Goal: Task Accomplishment & Management: Manage account settings

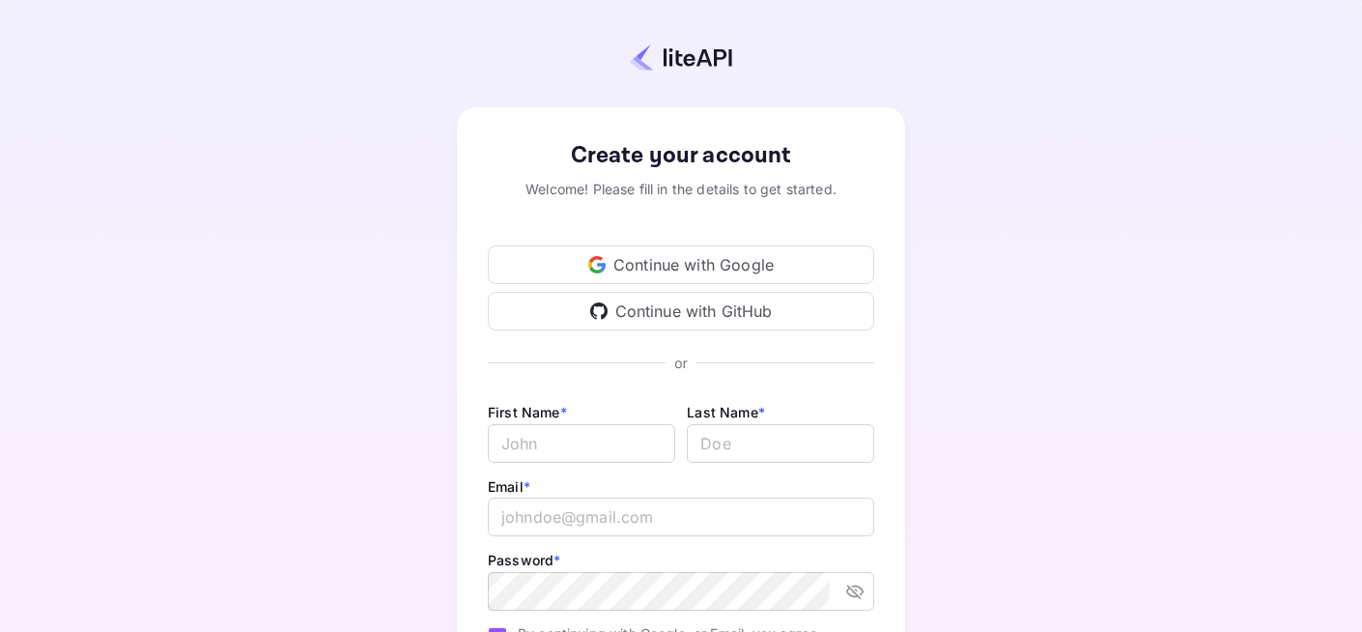
click at [694, 266] on div "Continue with Google" at bounding box center [681, 264] width 386 height 39
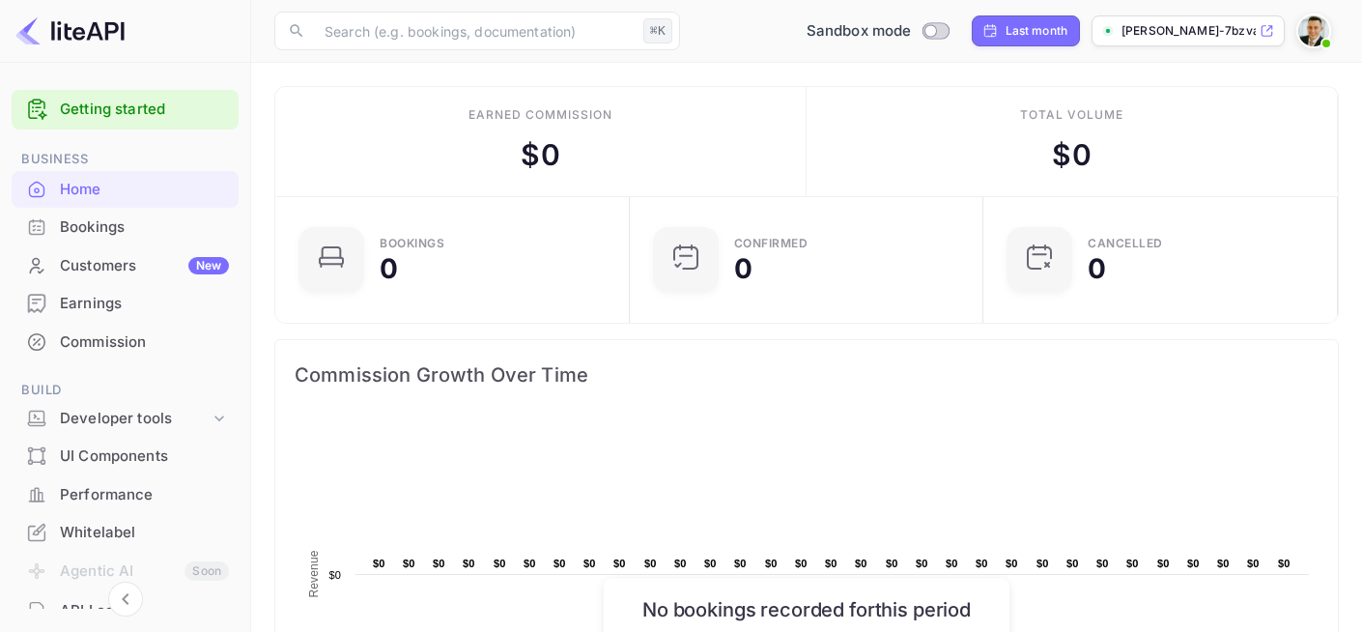
click at [123, 113] on link "Getting started" at bounding box center [144, 110] width 169 height 22
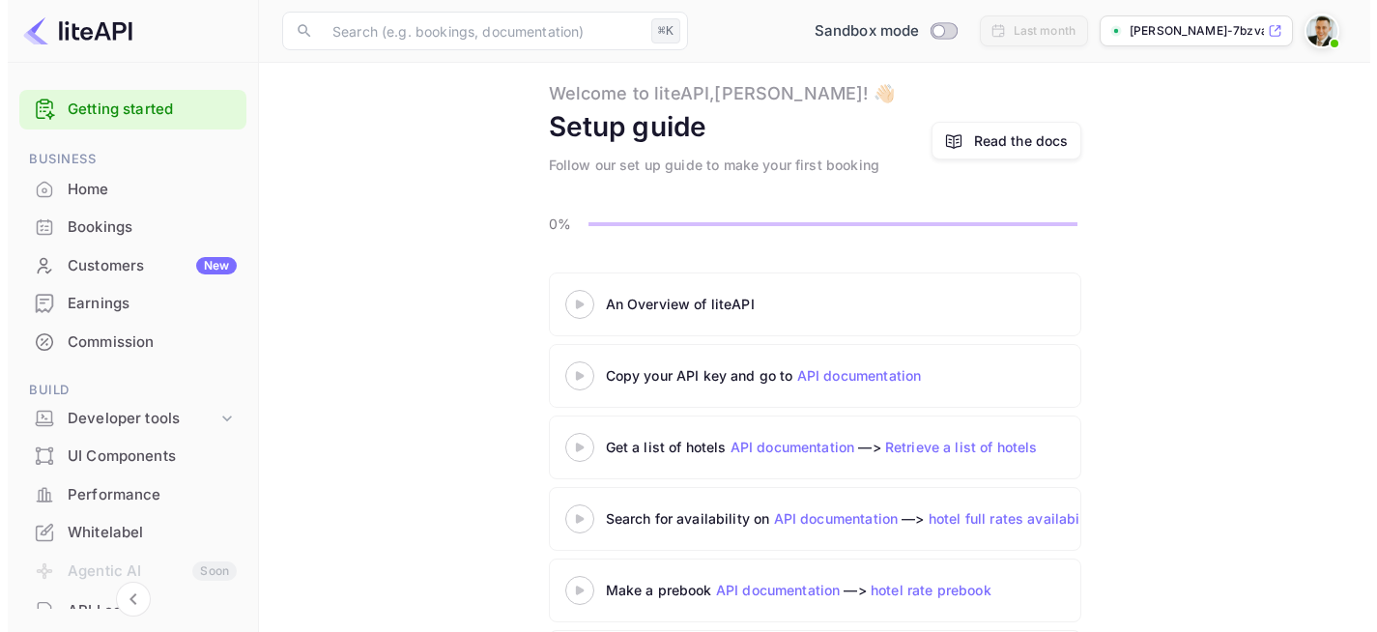
scroll to position [45, 0]
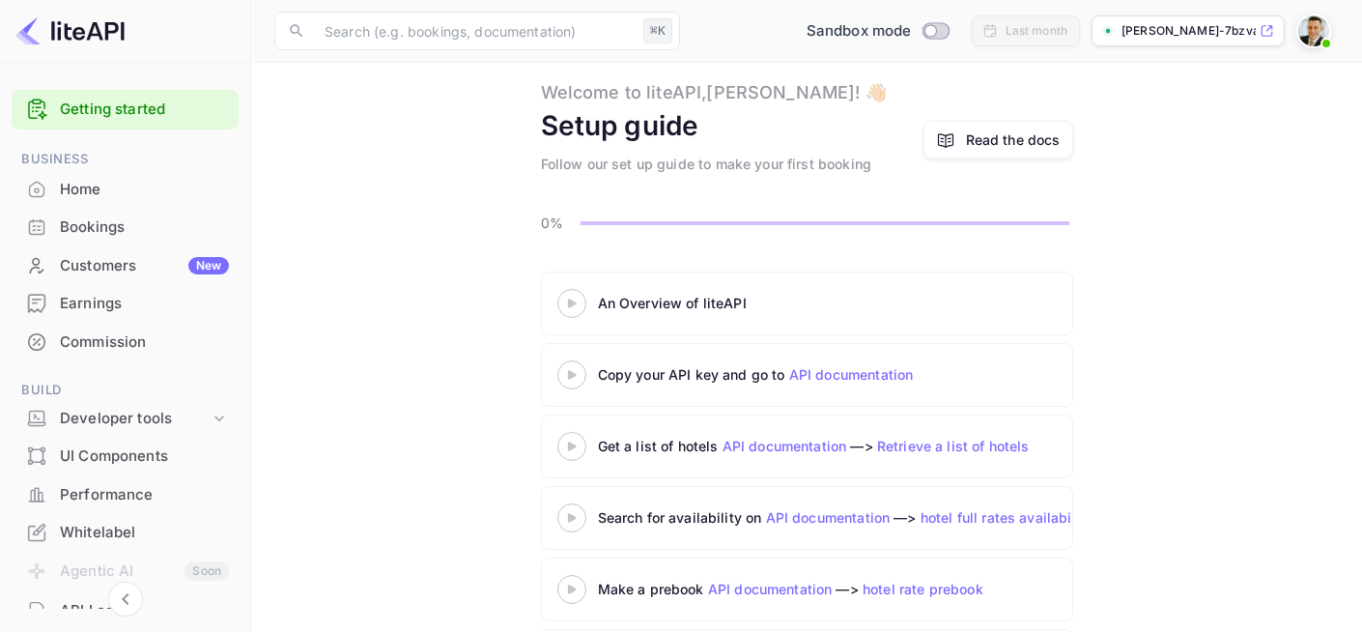
click at [575, 302] on 3 at bounding box center [571, 303] width 8 height 9
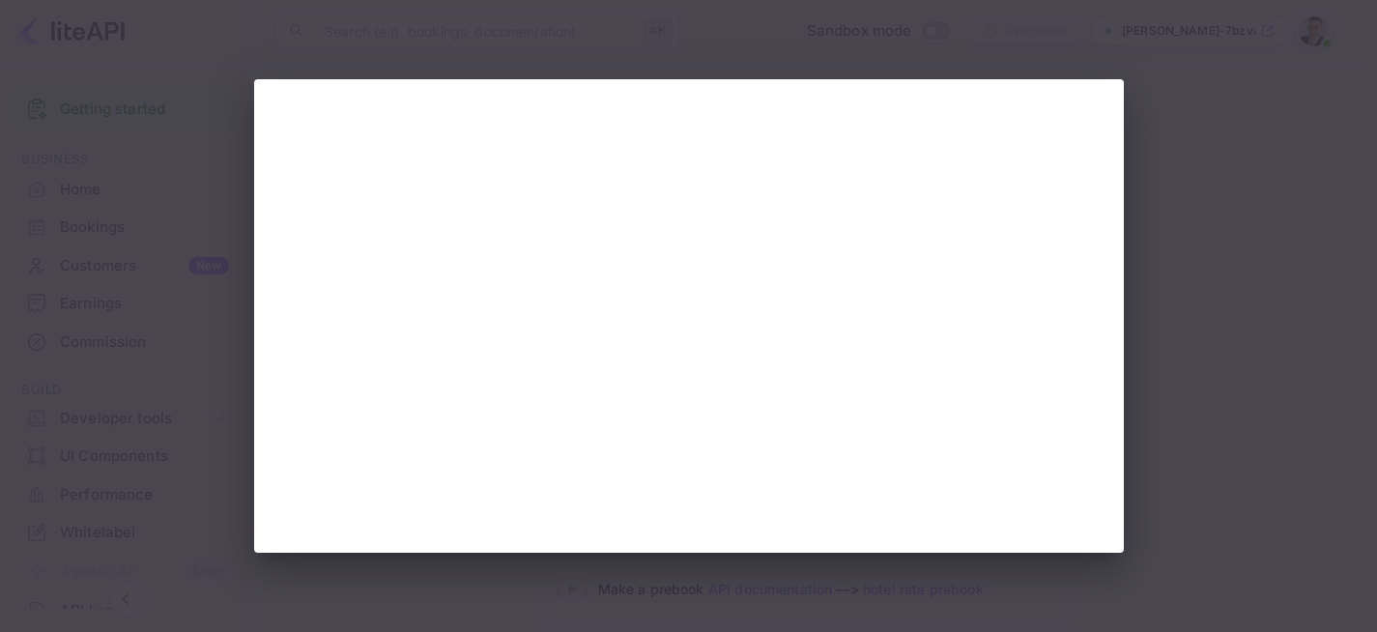
click at [244, 373] on div at bounding box center [688, 316] width 1377 height 632
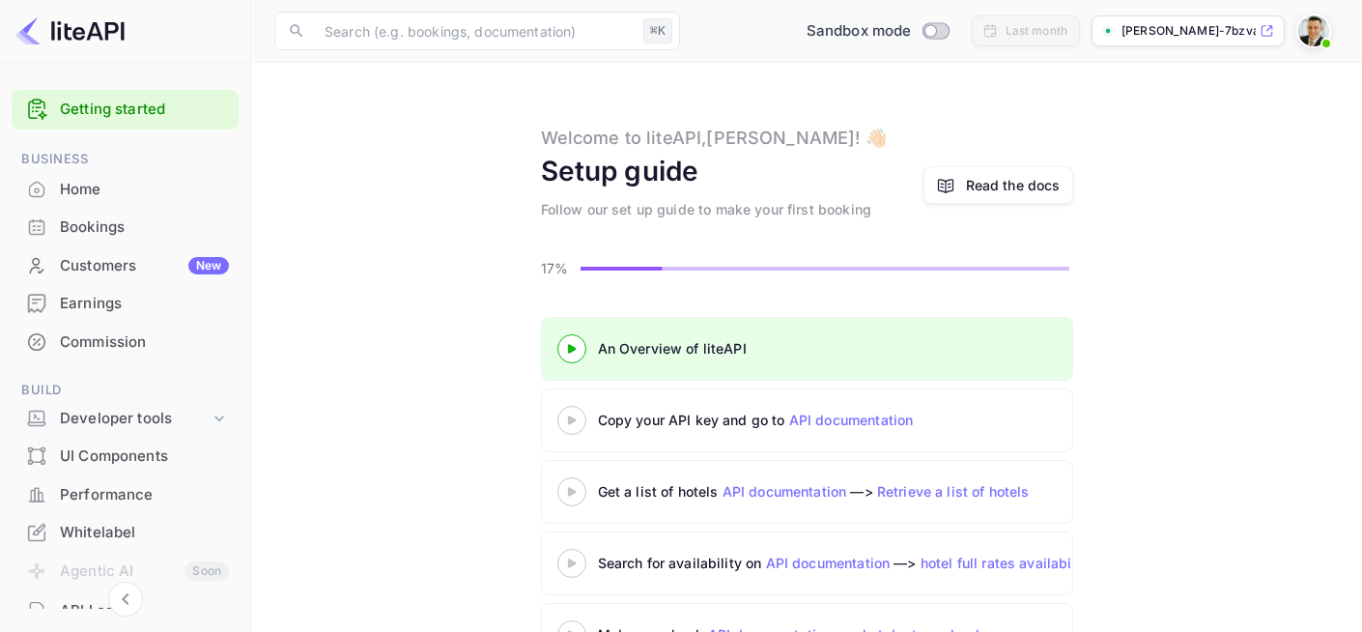
click at [159, 421] on div "Developer tools" at bounding box center [135, 419] width 150 height 22
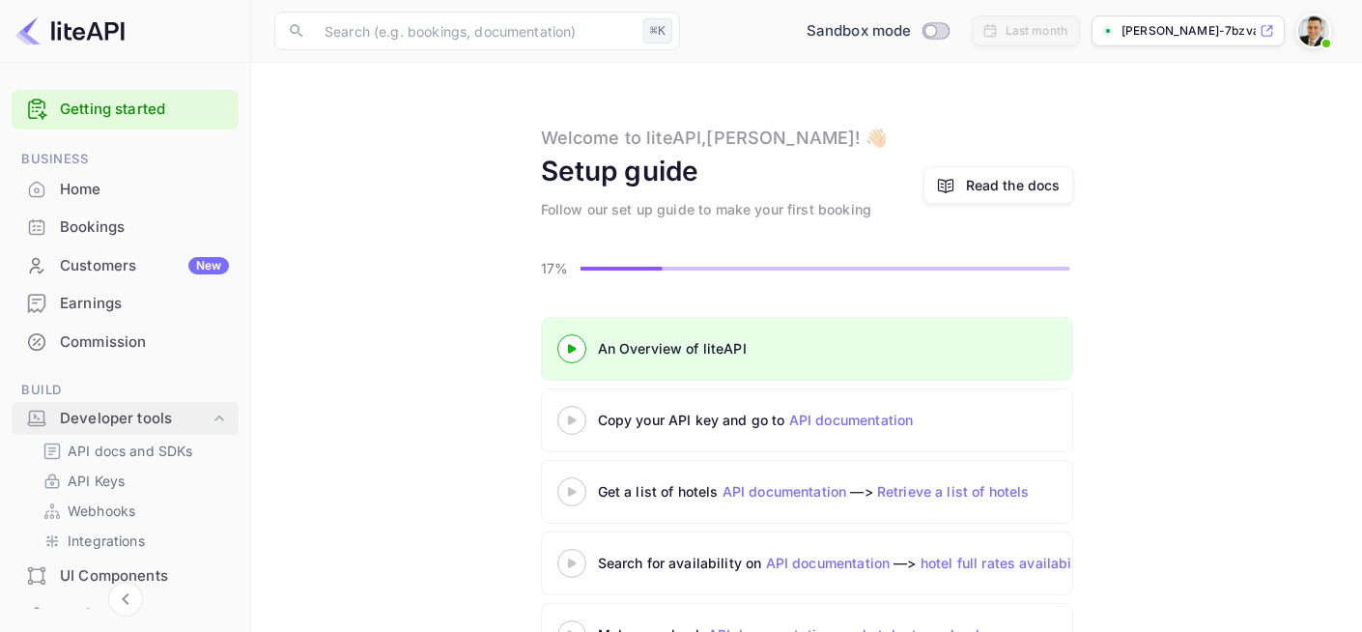
click at [160, 420] on div "Developer tools" at bounding box center [135, 419] width 150 height 22
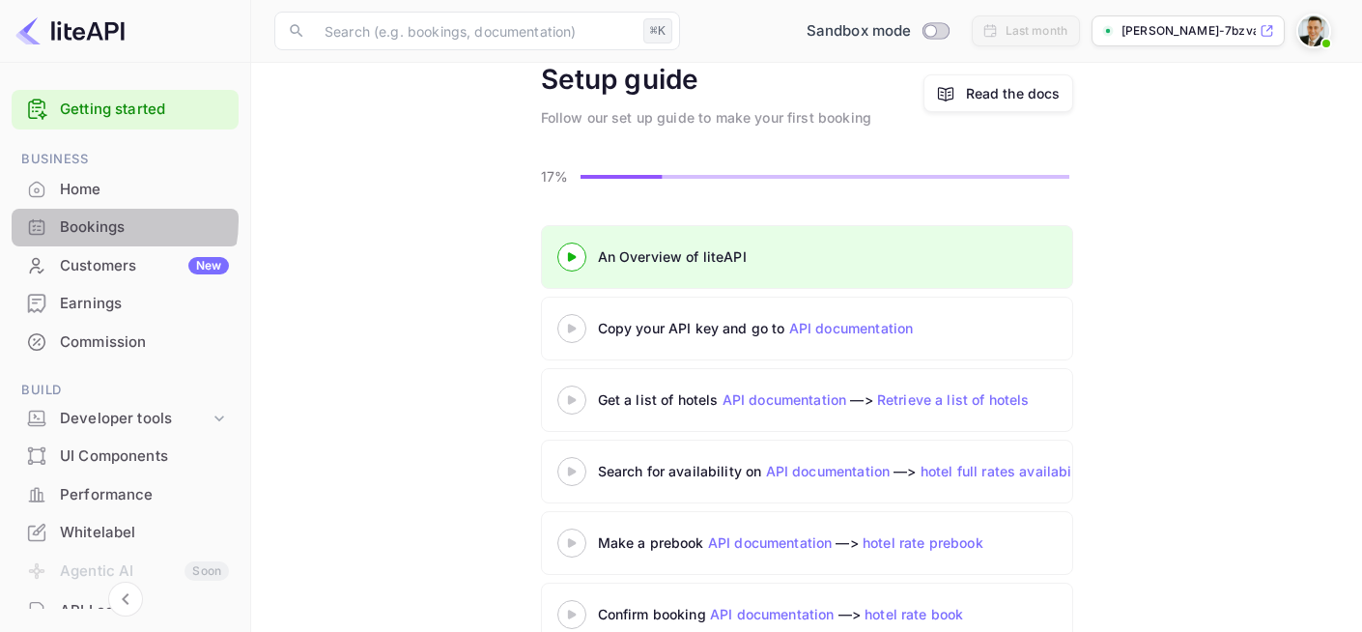
click at [99, 220] on div "Bookings" at bounding box center [144, 227] width 169 height 22
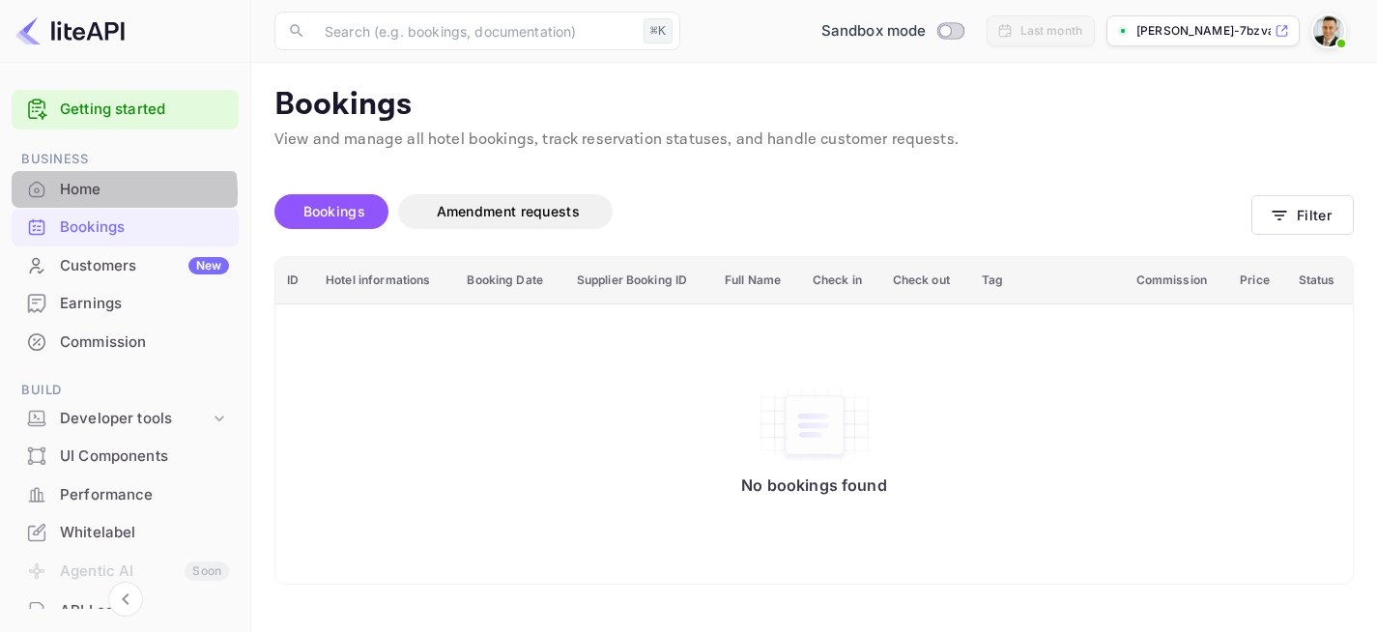
click at [102, 193] on div "Home" at bounding box center [144, 190] width 169 height 22
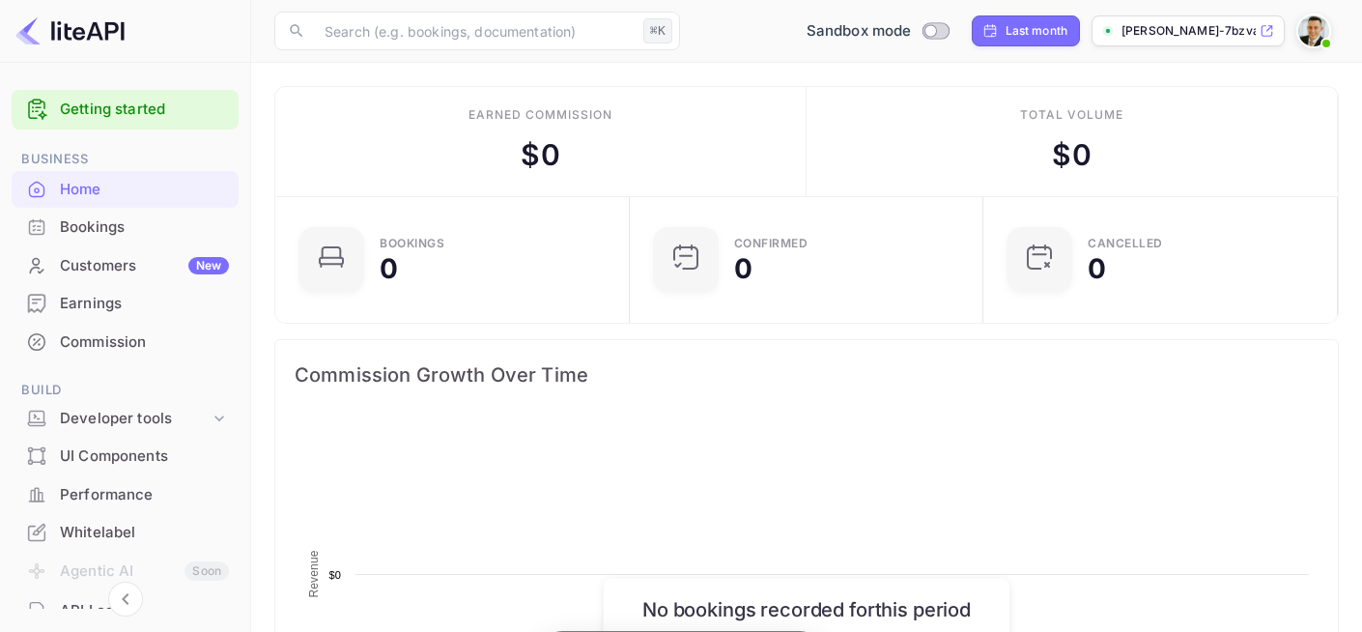
scroll to position [299, 328]
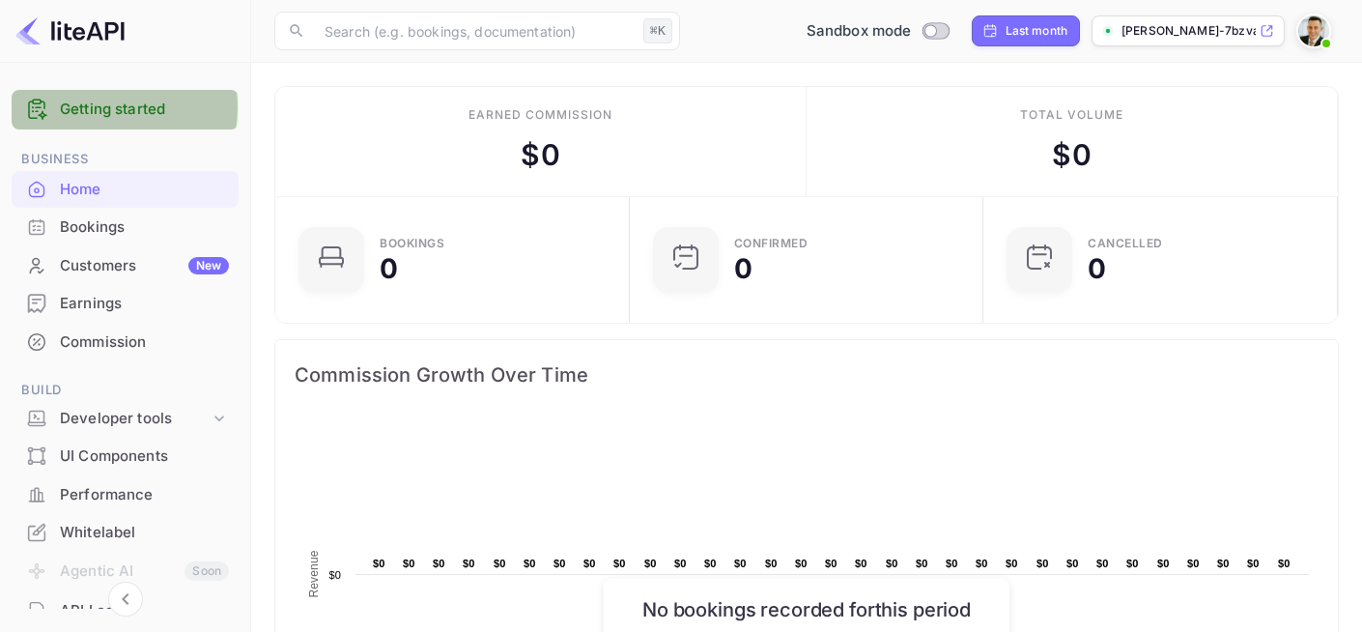
click at [102, 107] on link "Getting started" at bounding box center [144, 110] width 169 height 22
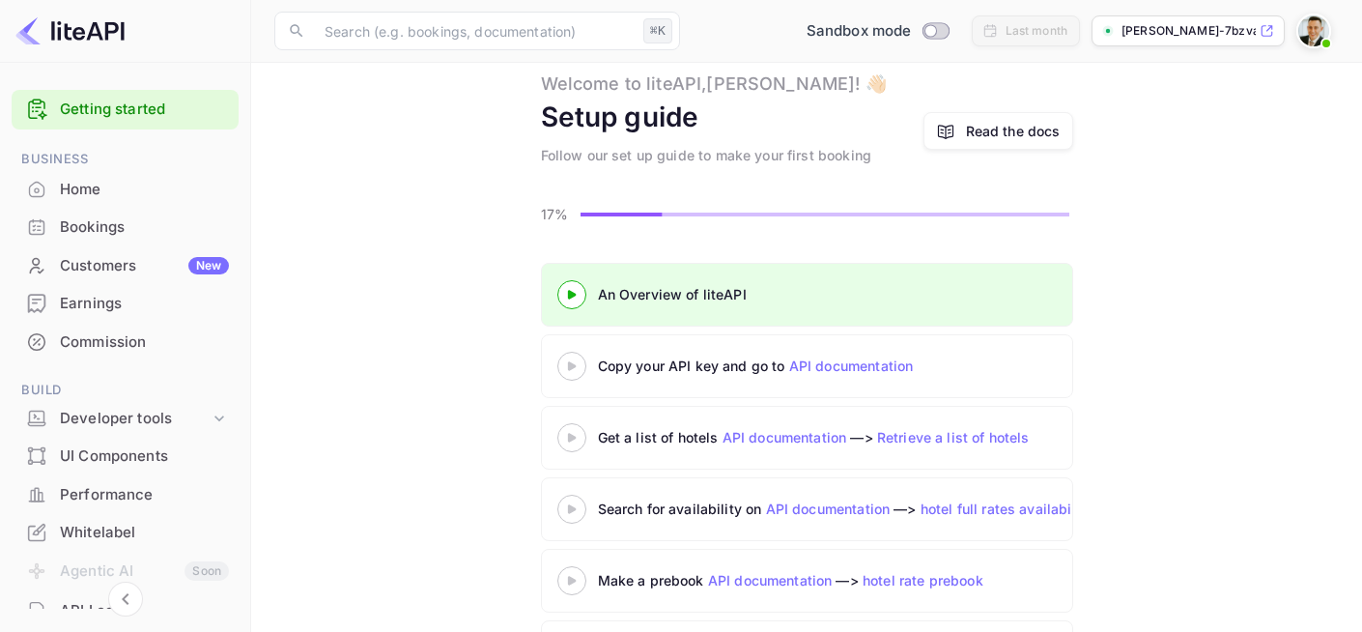
scroll to position [68, 0]
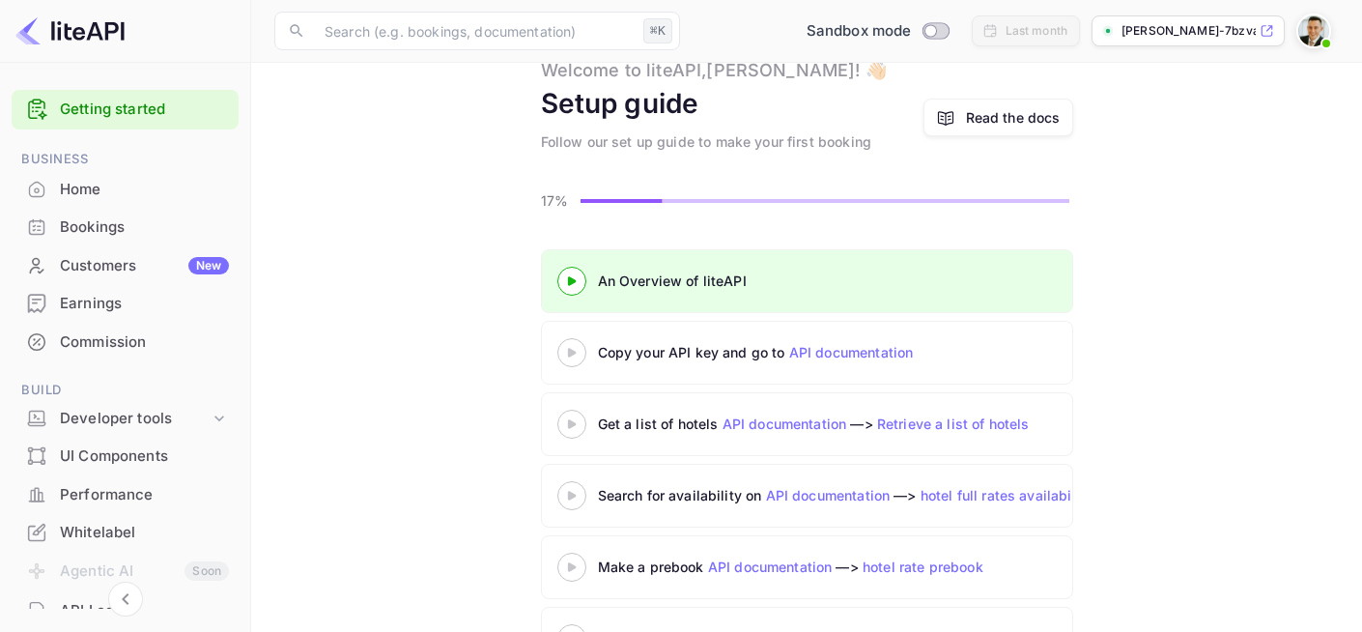
click at [978, 125] on div "Read the docs" at bounding box center [1013, 117] width 95 height 20
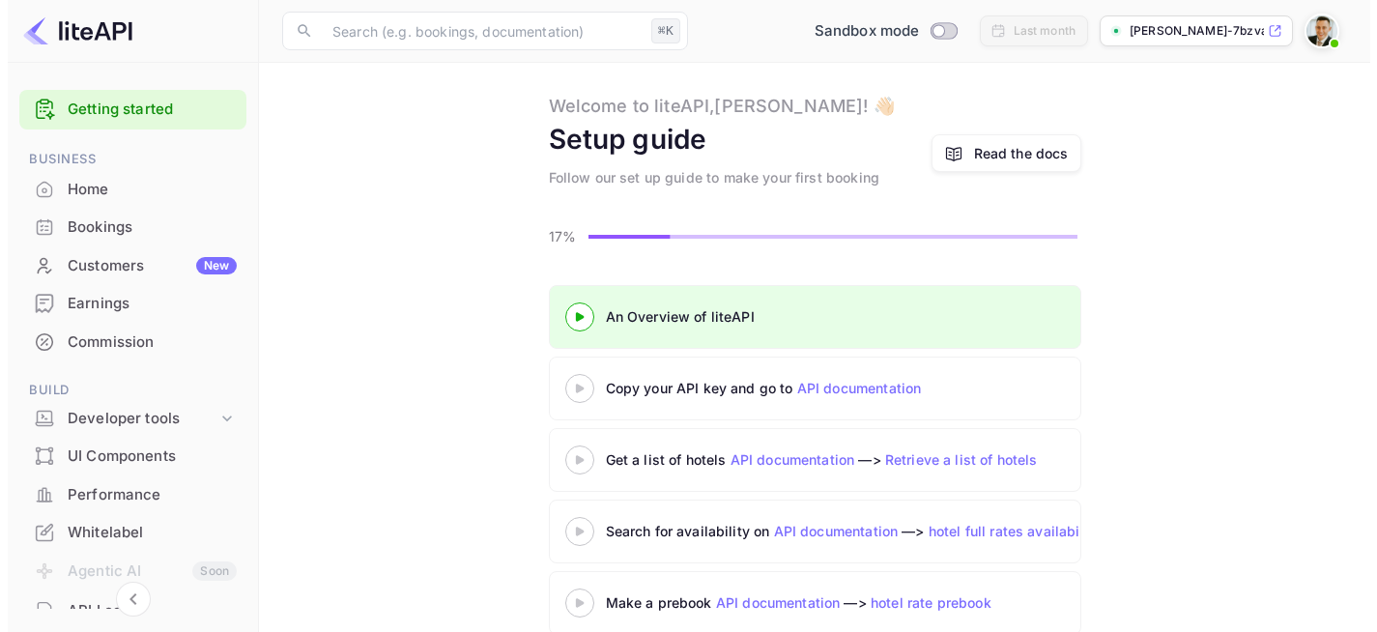
scroll to position [0, 0]
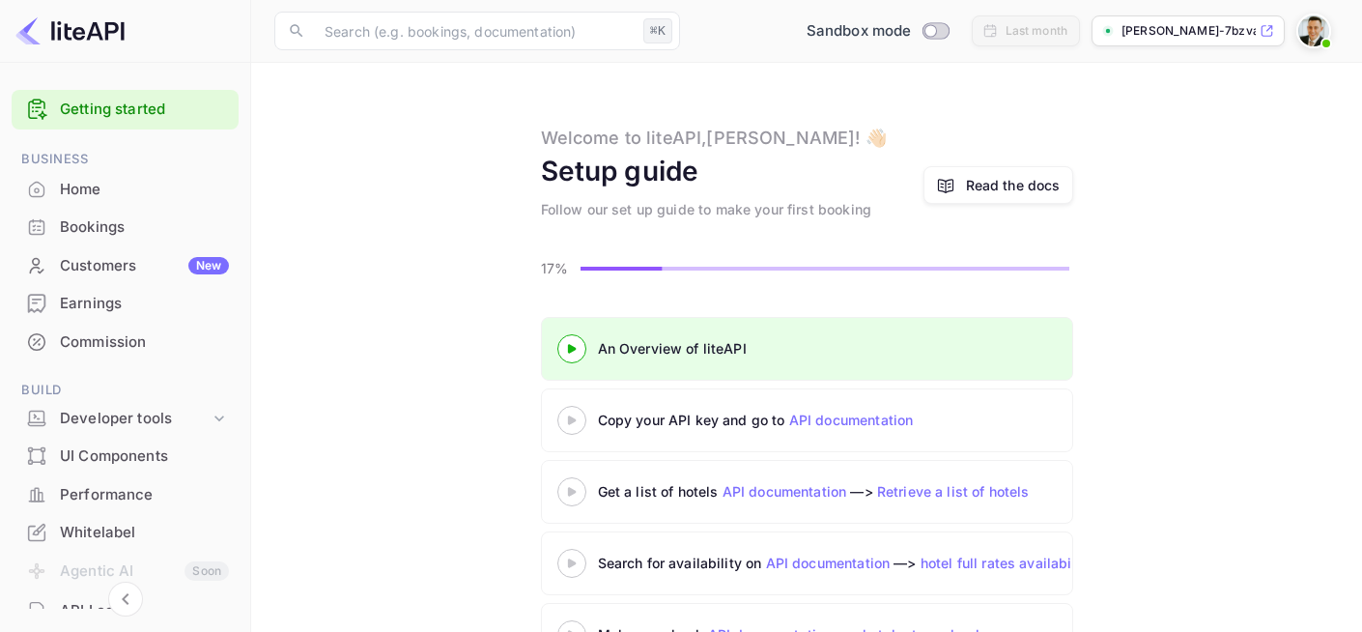
click at [572, 353] on icon at bounding box center [572, 349] width 68 height 10
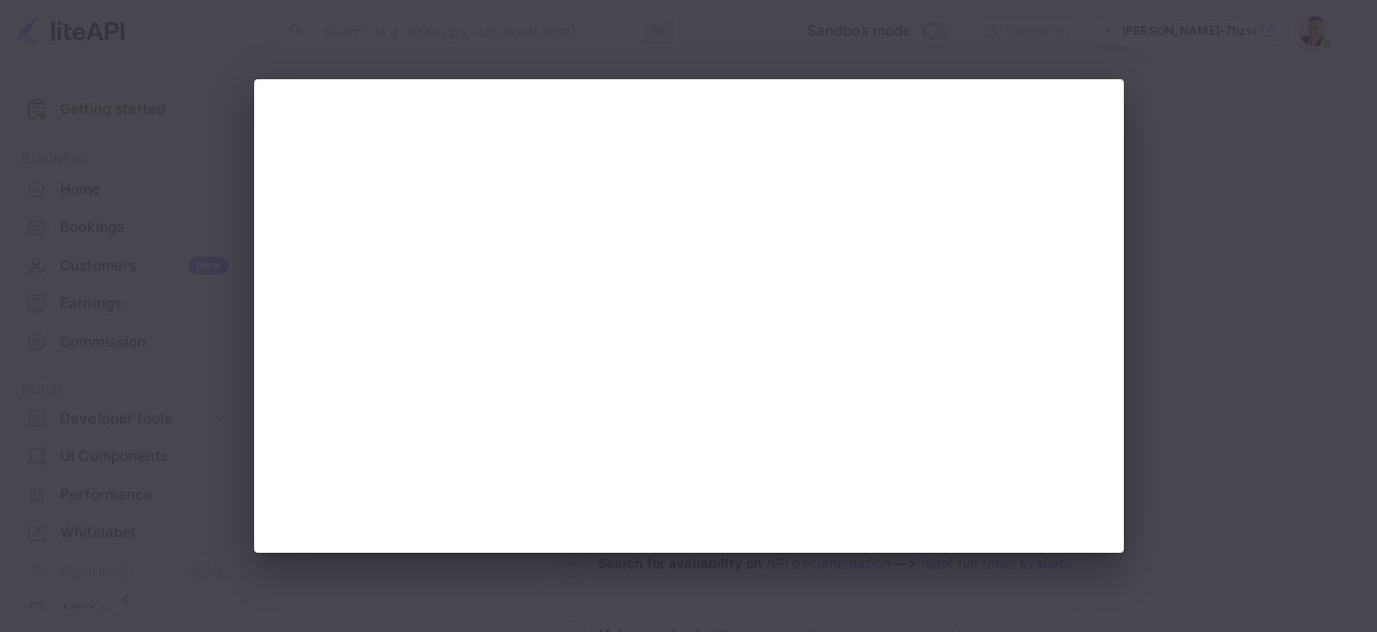
click at [1211, 255] on div at bounding box center [688, 316] width 1377 height 632
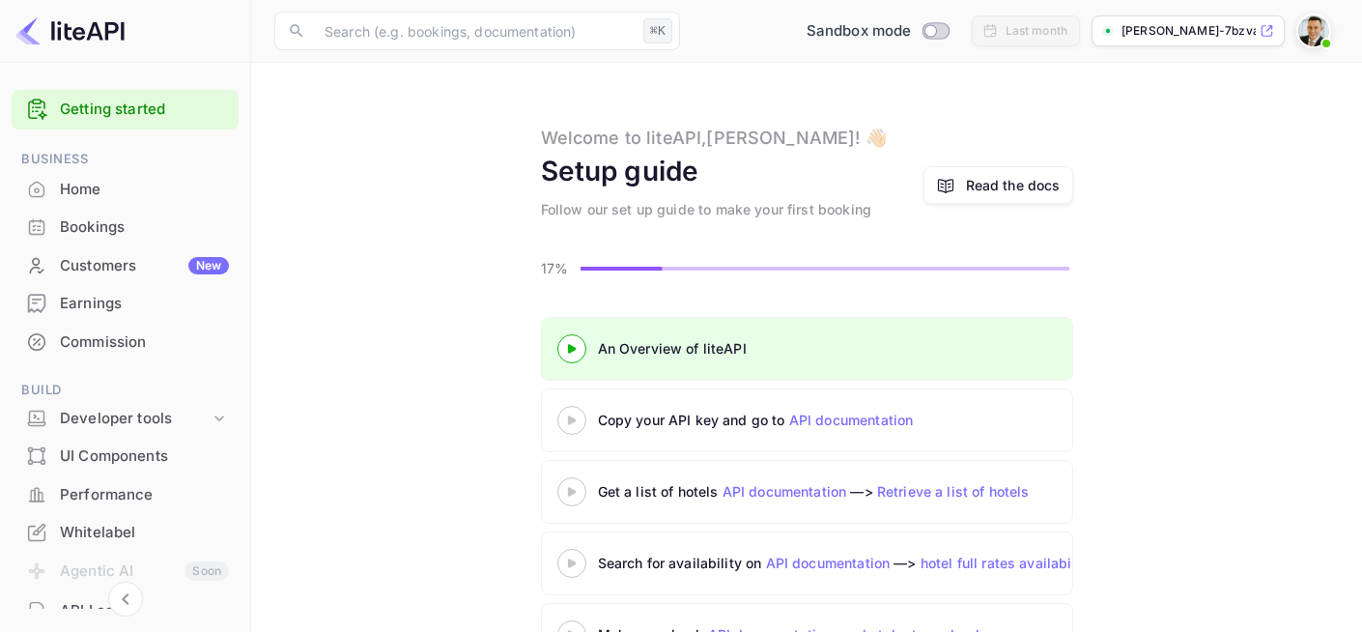
click at [612, 418] on div "Copy your API key and go to API documentation" at bounding box center [839, 420] width 483 height 20
click at [570, 421] on 3 at bounding box center [571, 419] width 8 height 9
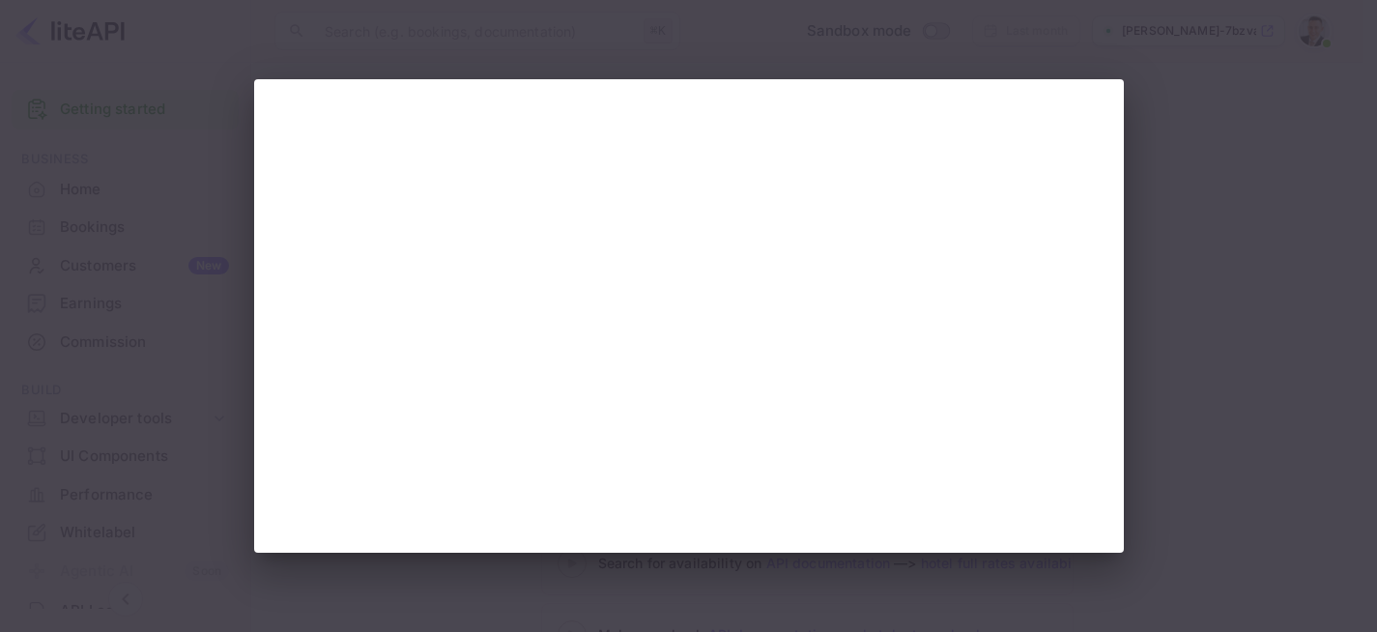
click at [1209, 133] on div at bounding box center [688, 316] width 1377 height 632
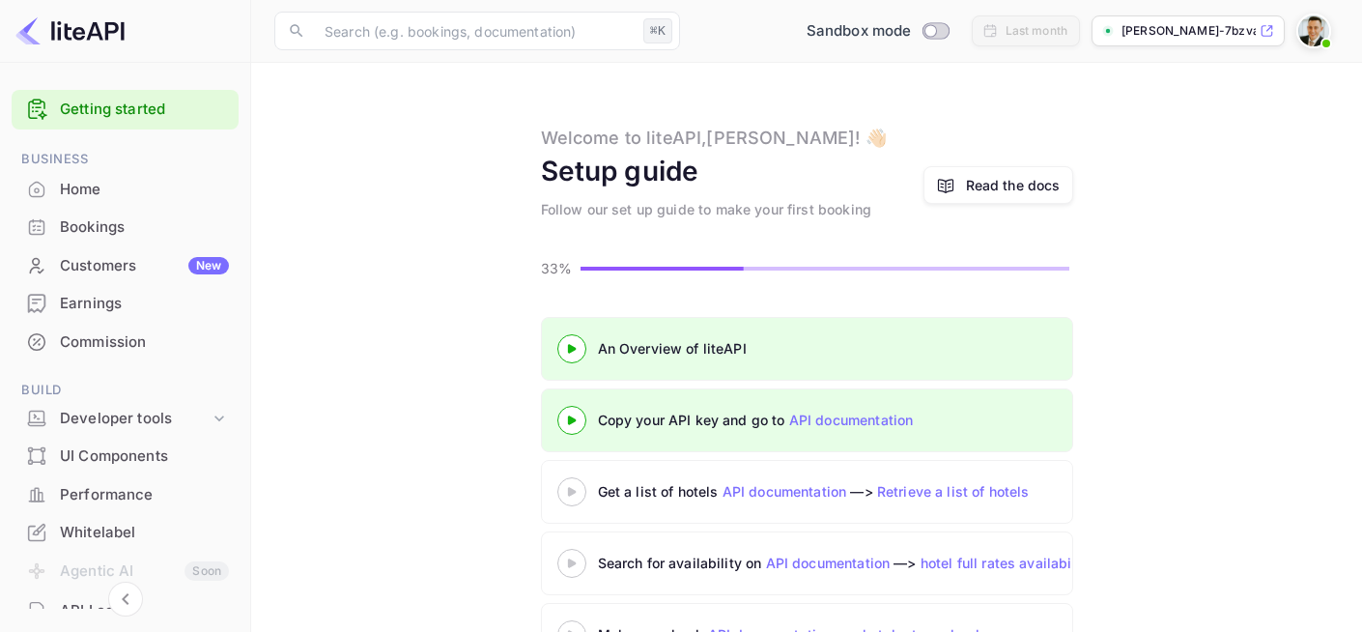
click at [126, 117] on link "Getting started" at bounding box center [144, 110] width 169 height 22
click at [94, 419] on div "Developer tools" at bounding box center [135, 419] width 150 height 22
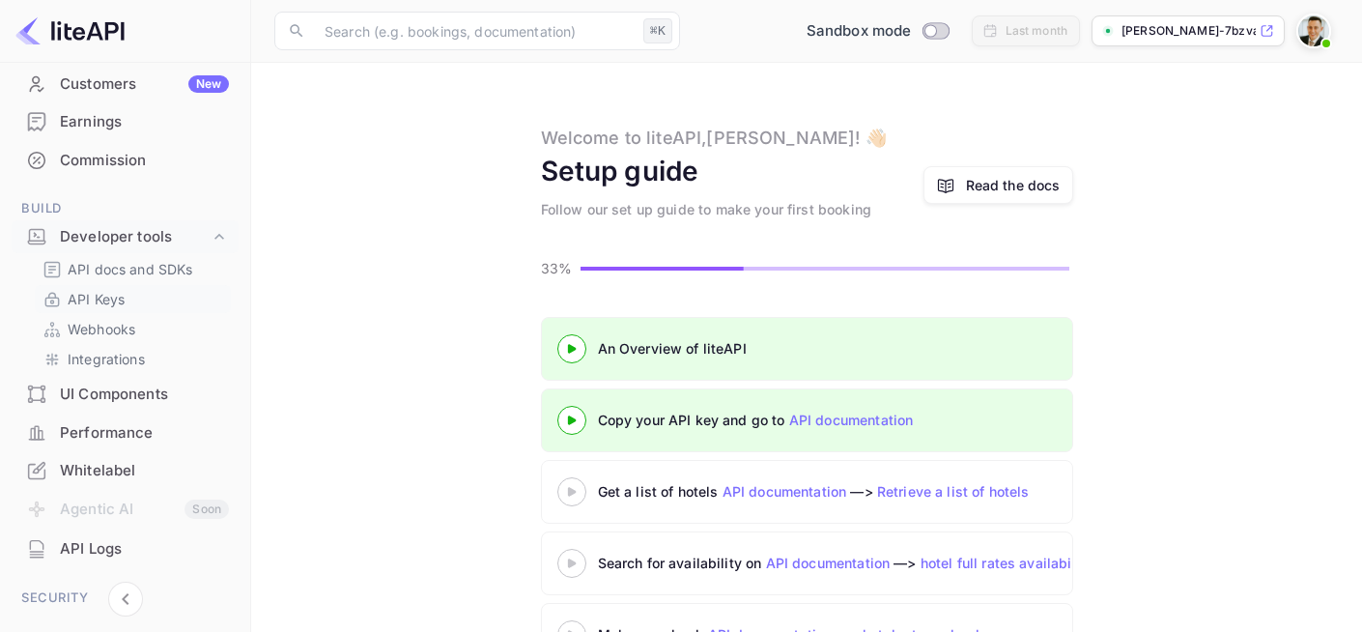
scroll to position [182, 0]
click at [106, 305] on p "API Keys" at bounding box center [96, 299] width 57 height 20
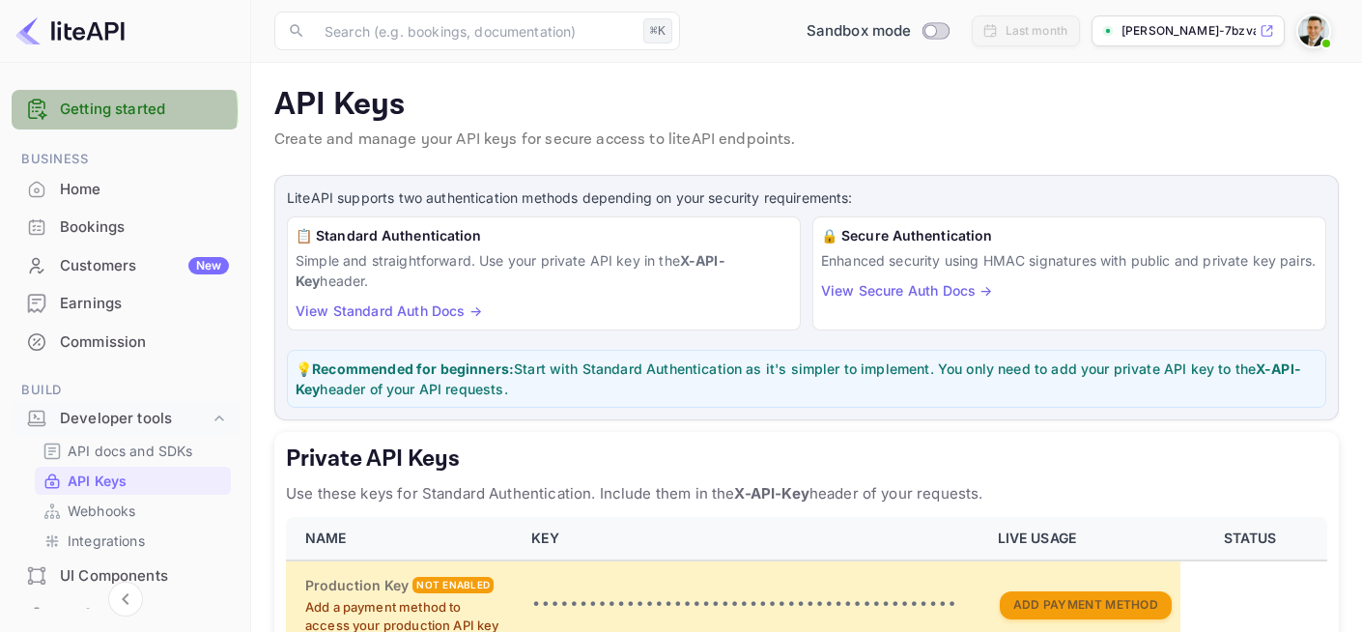
click at [113, 111] on link "Getting started" at bounding box center [144, 110] width 169 height 22
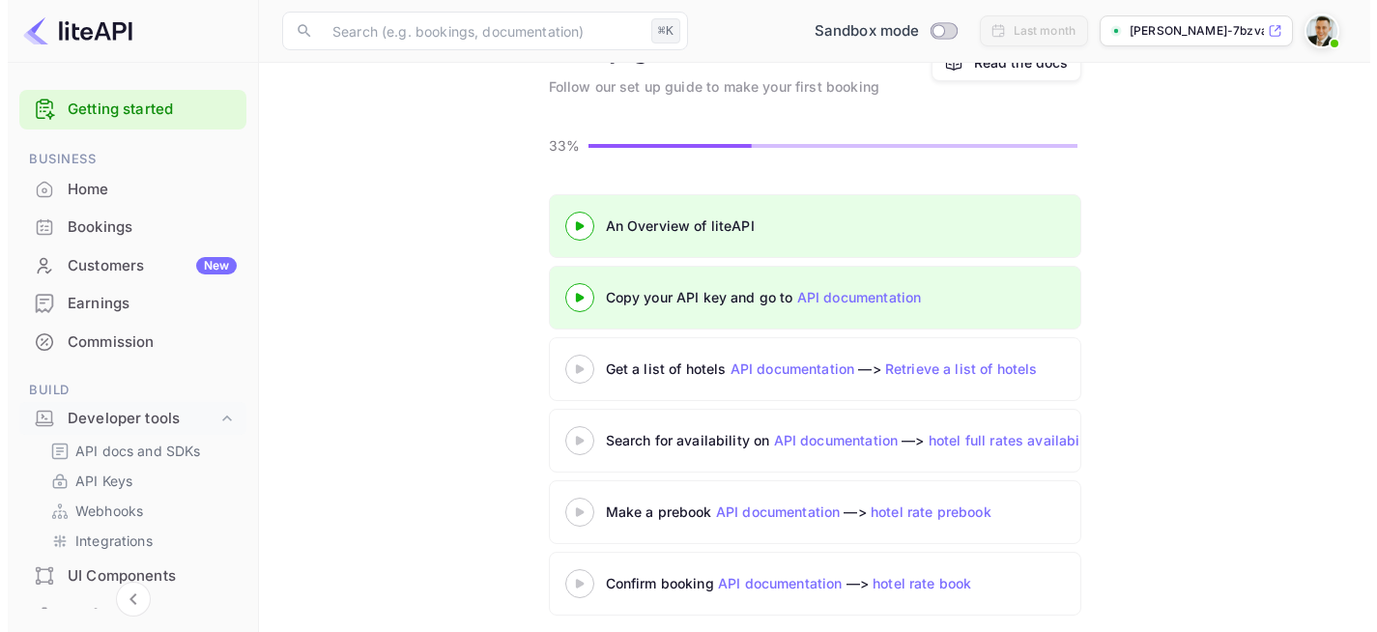
scroll to position [124, 0]
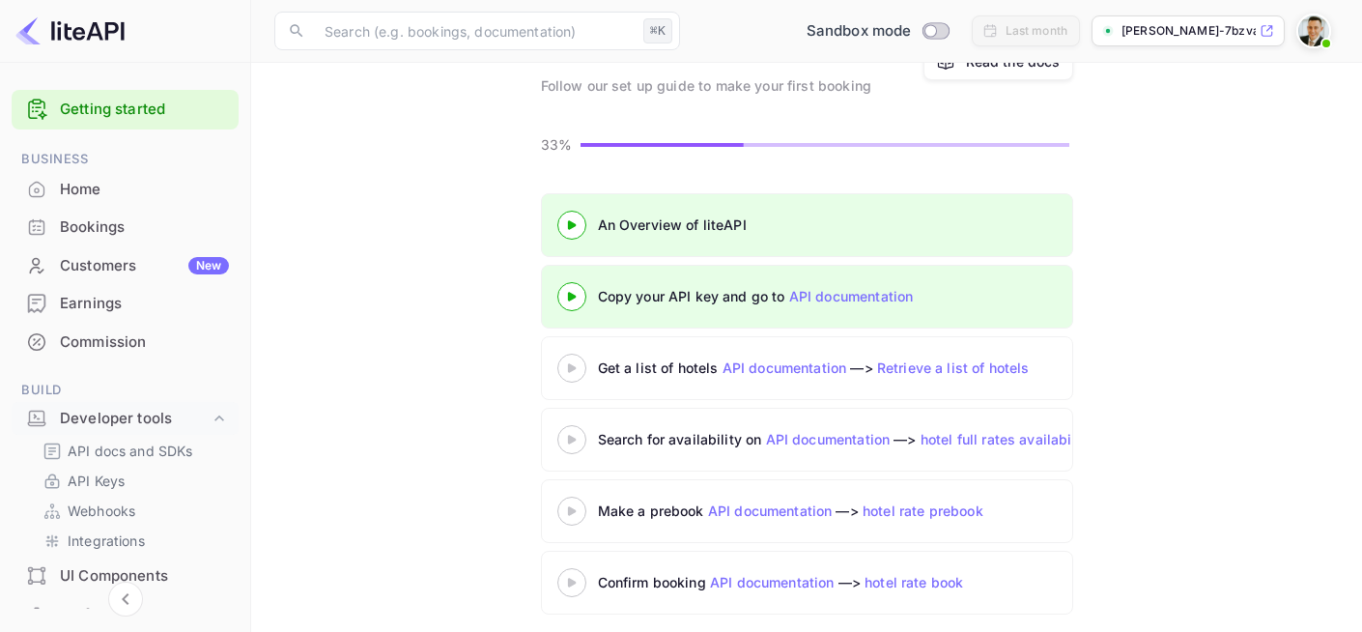
click at [573, 368] on 3 at bounding box center [571, 367] width 8 height 9
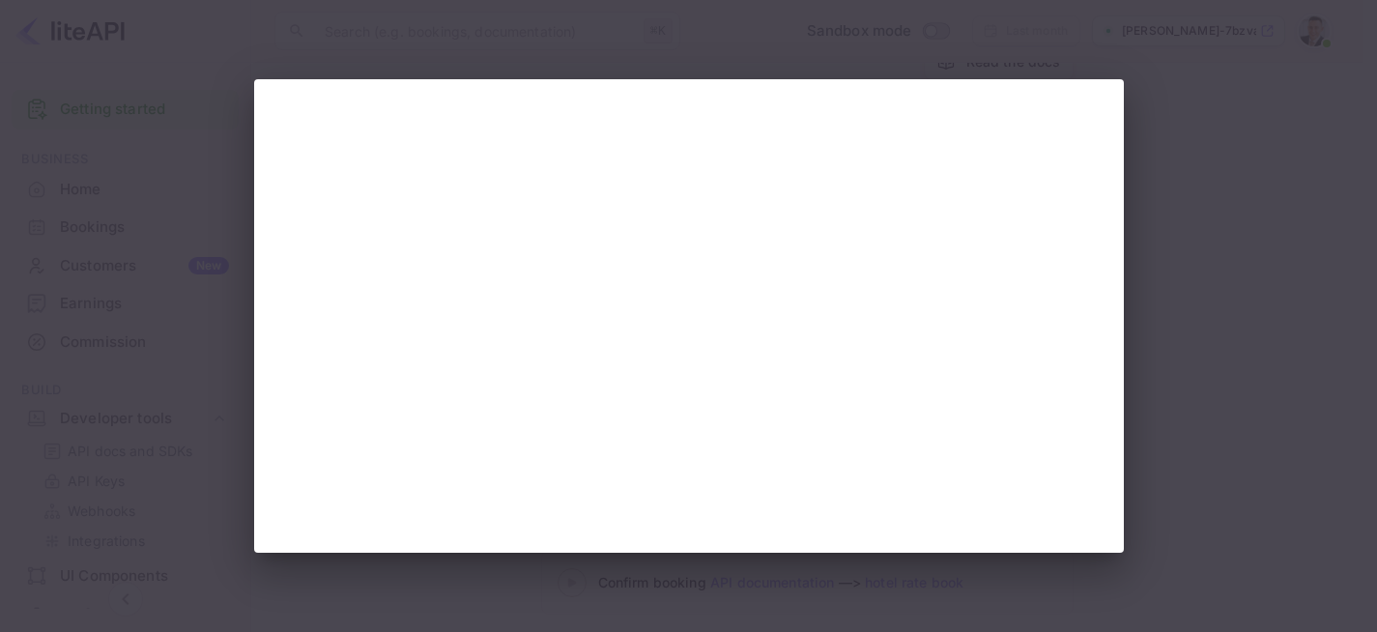
click at [1298, 326] on div at bounding box center [688, 316] width 1377 height 632
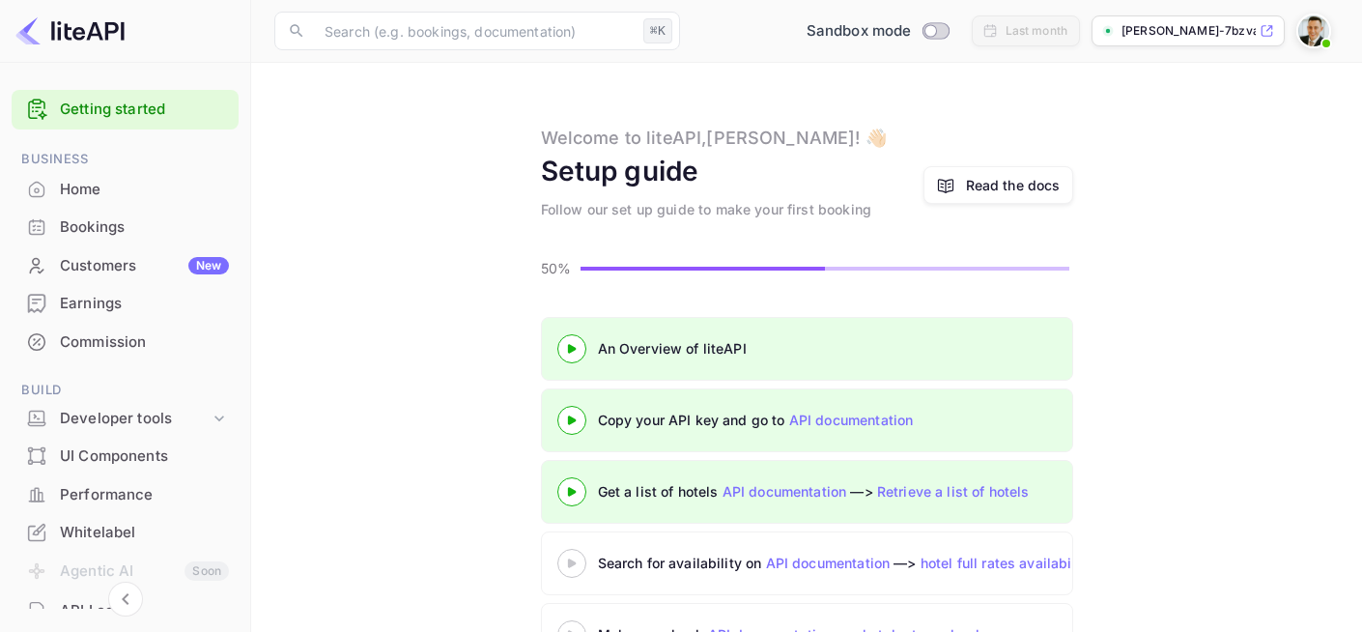
click at [1219, 364] on div "An Overview of liteAPI Copy your API key and go to API documentation Get a list…" at bounding box center [806, 531] width 1065 height 429
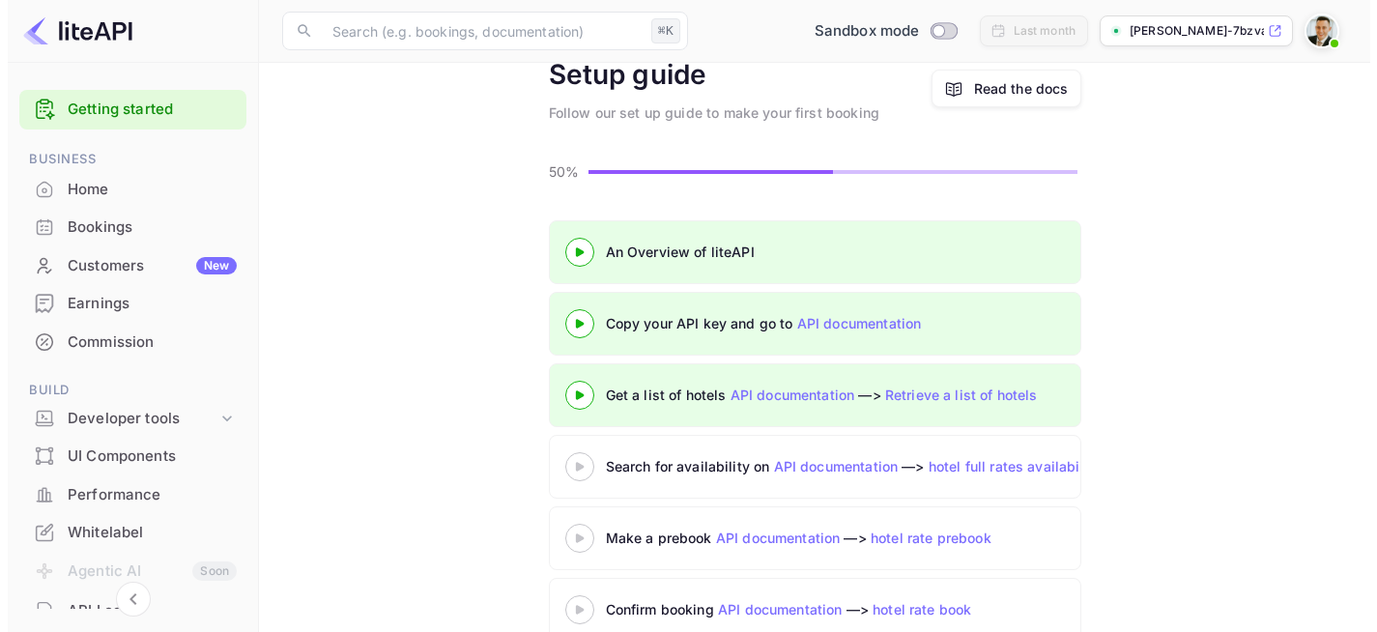
scroll to position [137, 0]
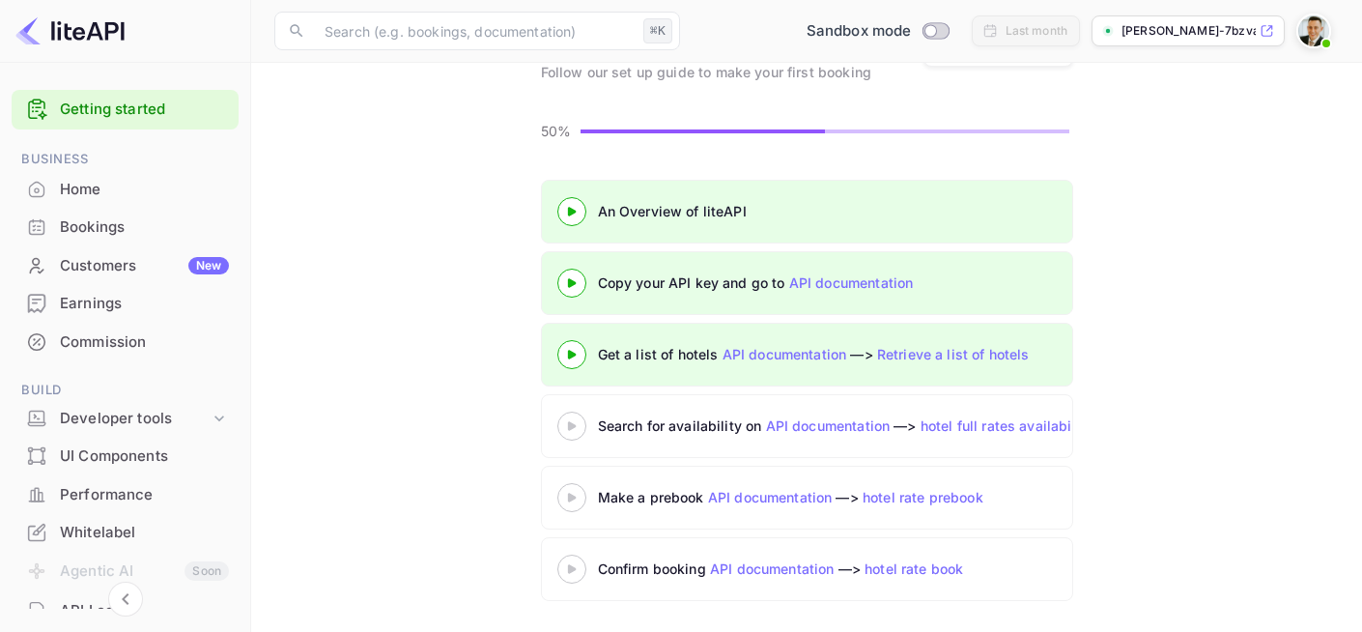
click at [566, 436] on div at bounding box center [572, 425] width 68 height 24
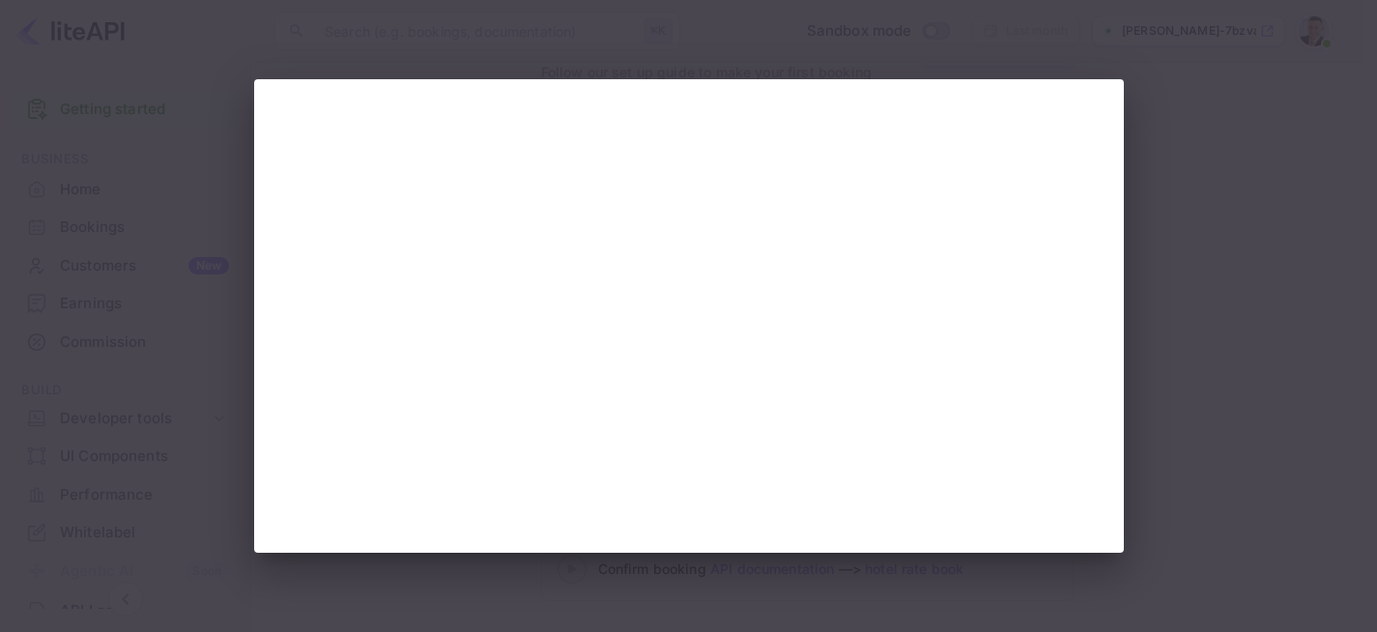
click at [1298, 292] on div at bounding box center [688, 316] width 1377 height 632
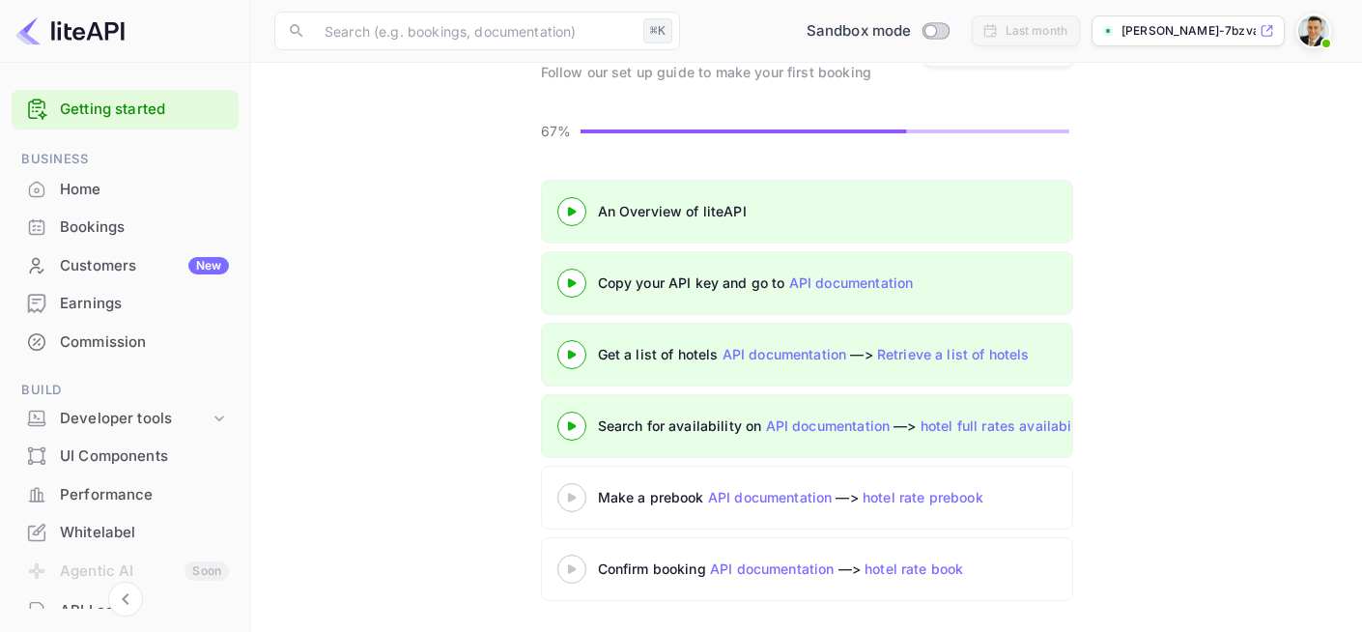
scroll to position [137, 0]
click at [566, 496] on icon at bounding box center [572, 498] width 68 height 10
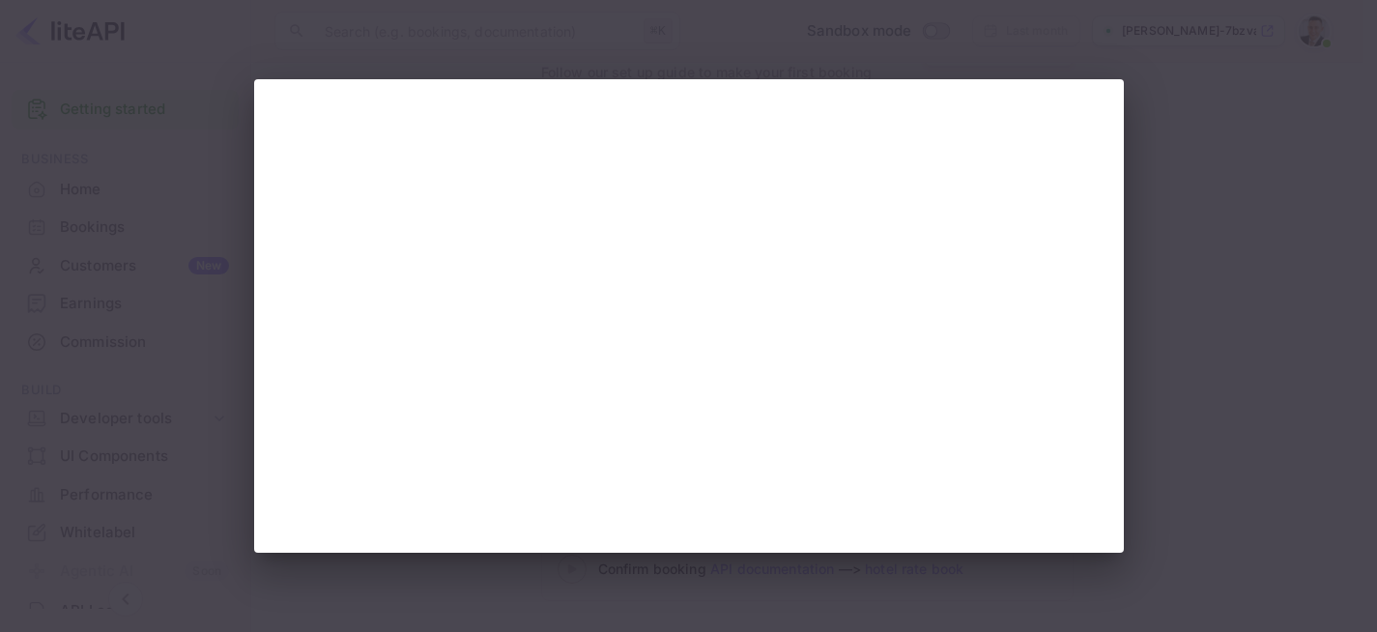
click at [1320, 307] on div at bounding box center [688, 316] width 1377 height 632
click at [1259, 388] on div at bounding box center [688, 316] width 1377 height 632
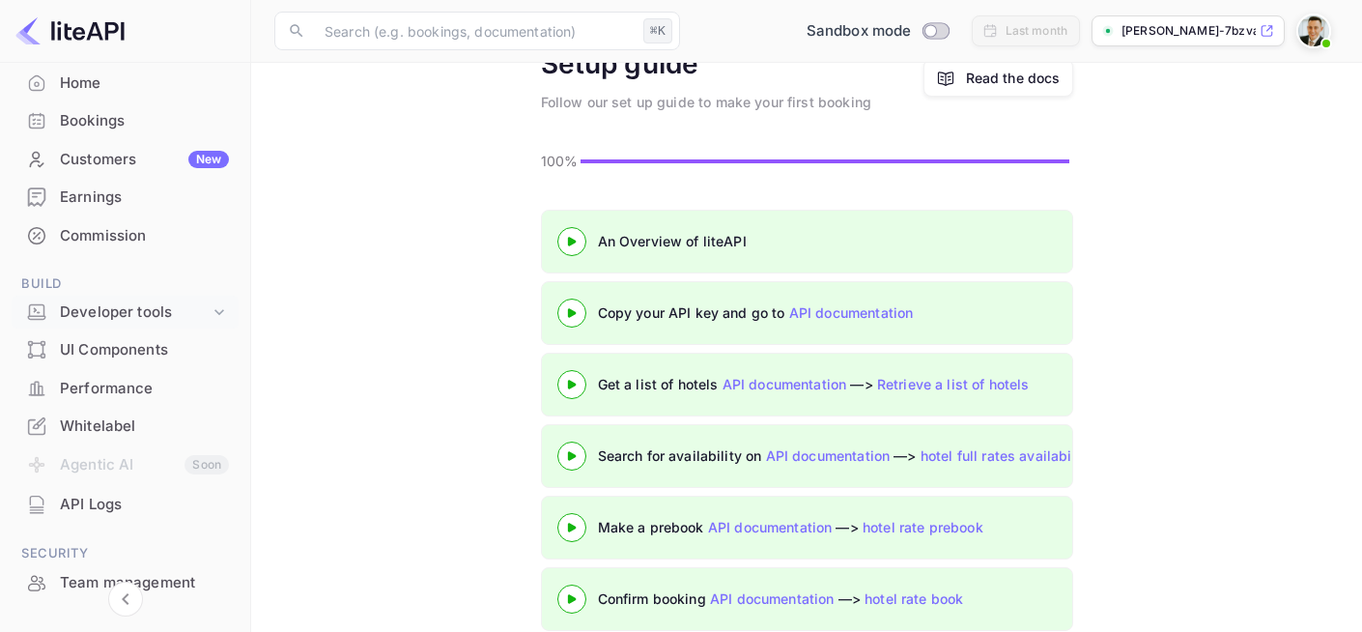
scroll to position [105, 0]
click at [124, 310] on div "Developer tools" at bounding box center [135, 313] width 150 height 22
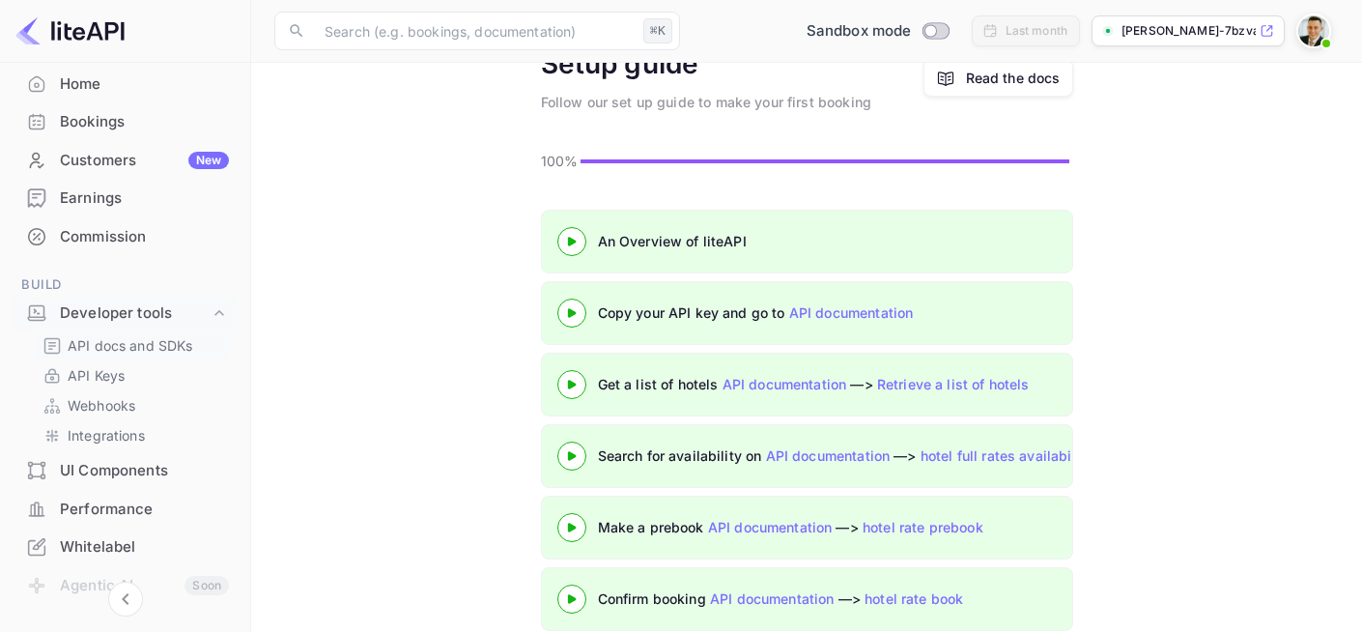
click at [137, 345] on p "API docs and SDKs" at bounding box center [131, 345] width 126 height 20
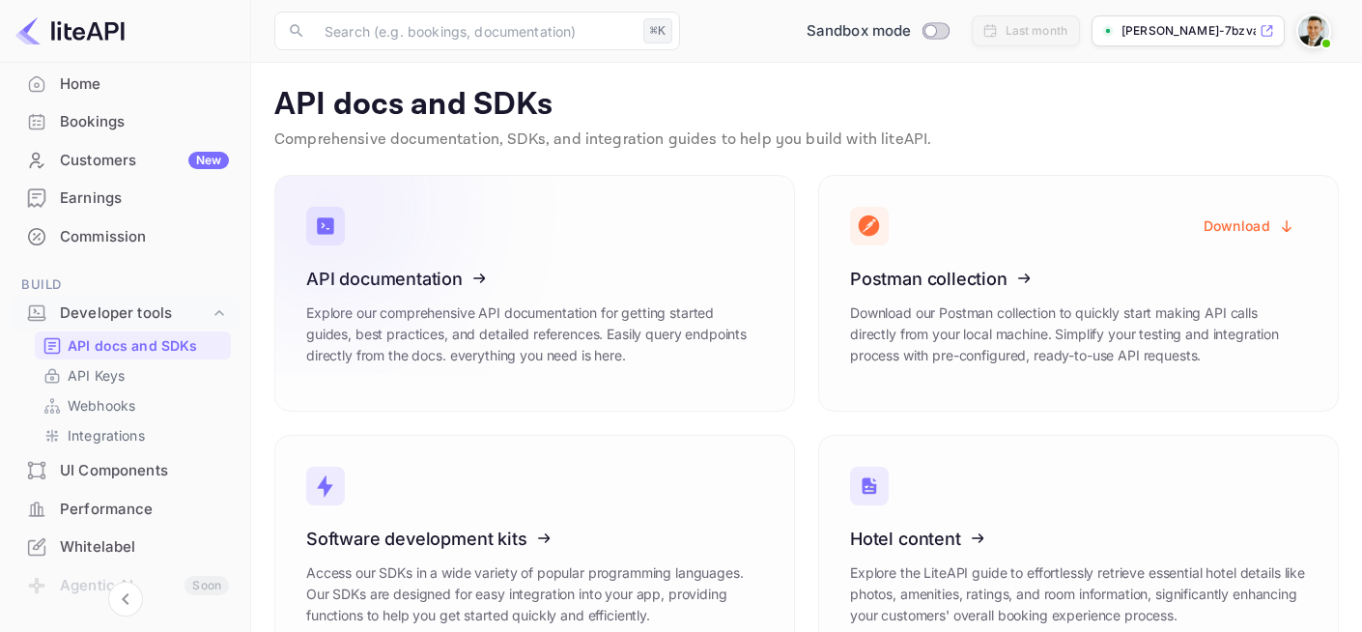
click at [448, 281] on icon at bounding box center [425, 275] width 300 height 199
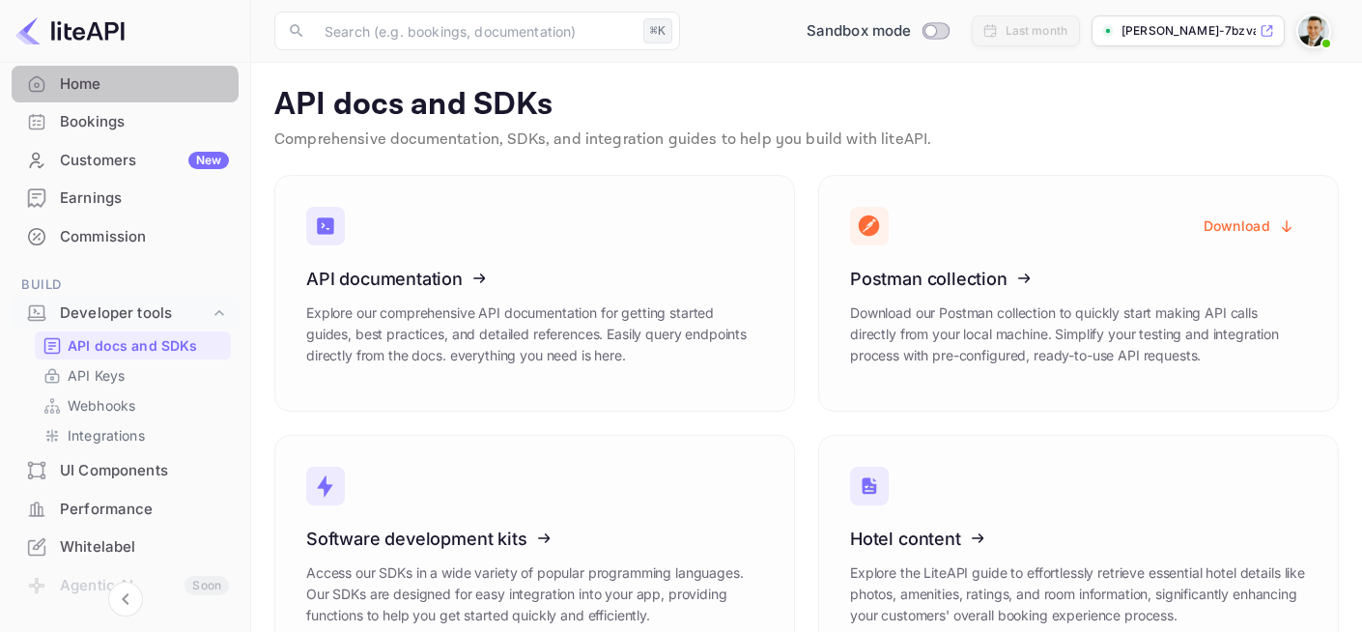
click at [115, 97] on div "Home" at bounding box center [125, 85] width 227 height 38
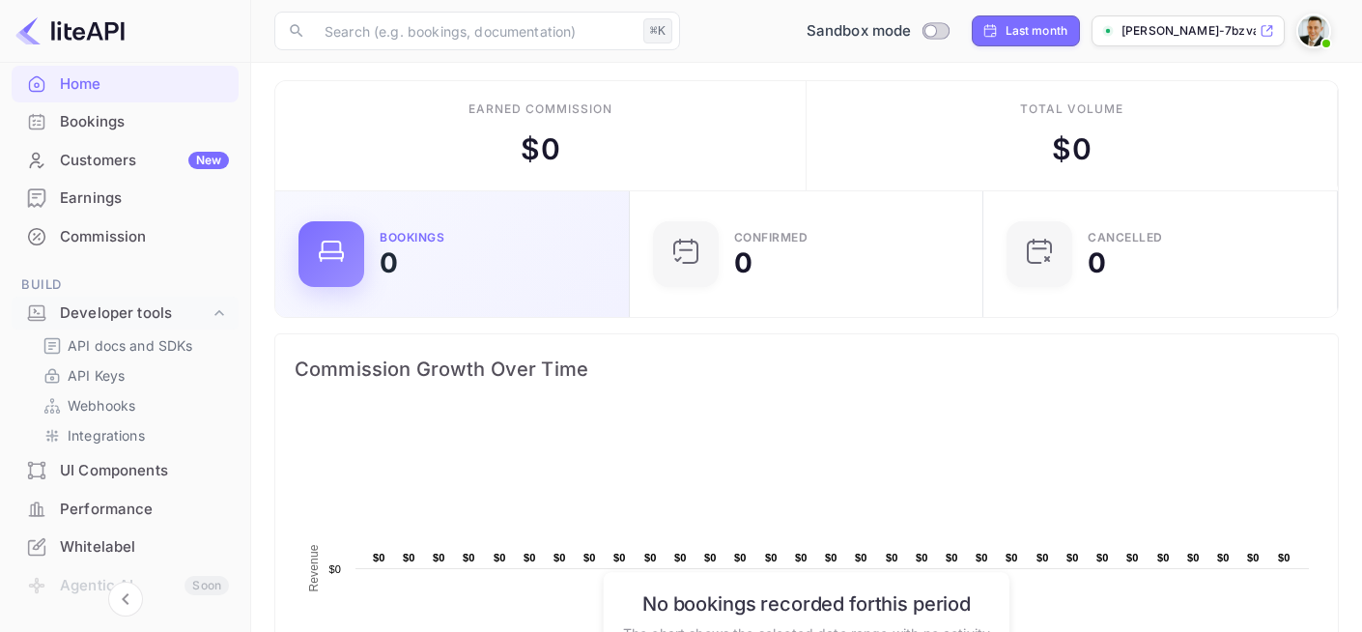
scroll to position [8, 0]
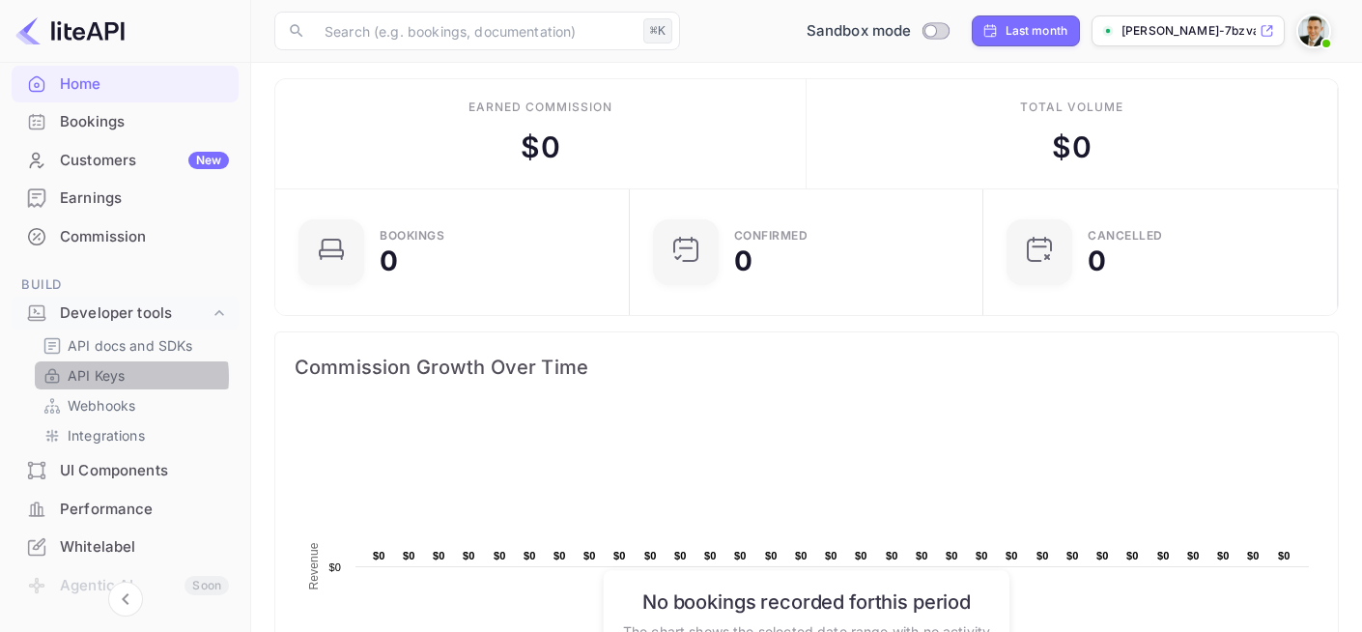
click at [111, 377] on p "API Keys" at bounding box center [96, 375] width 57 height 20
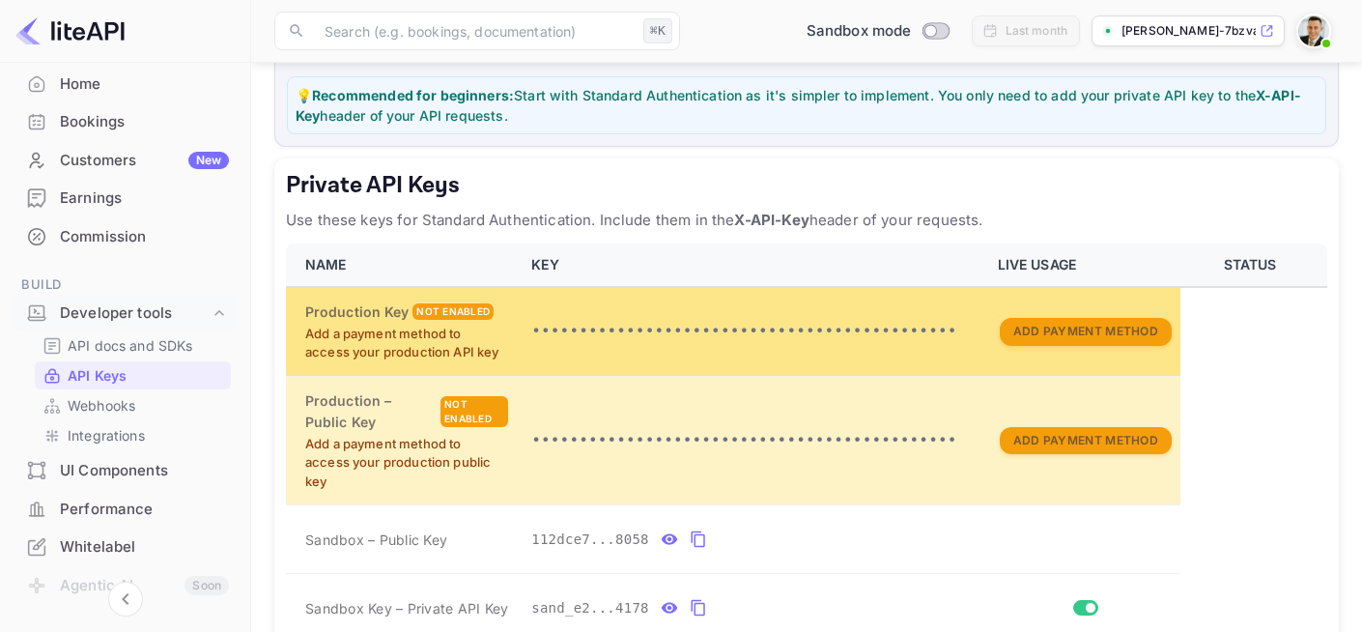
scroll to position [279, 0]
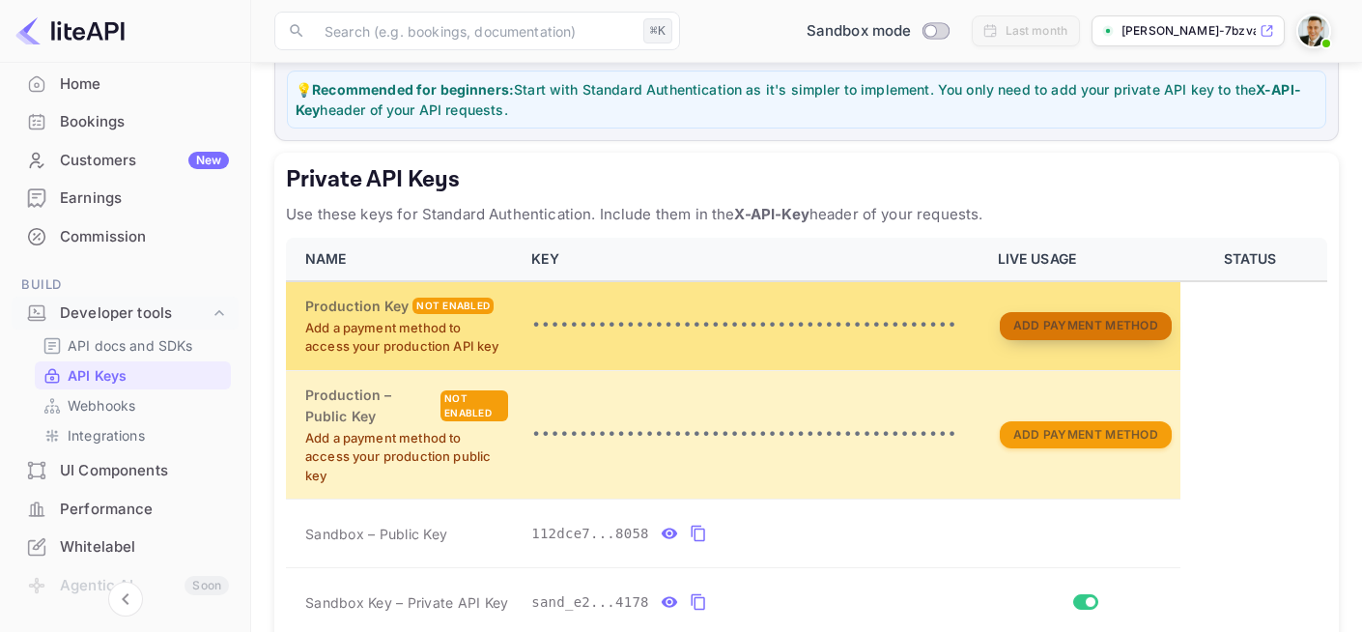
click at [1083, 326] on button "Add Payment Method" at bounding box center [1086, 326] width 172 height 28
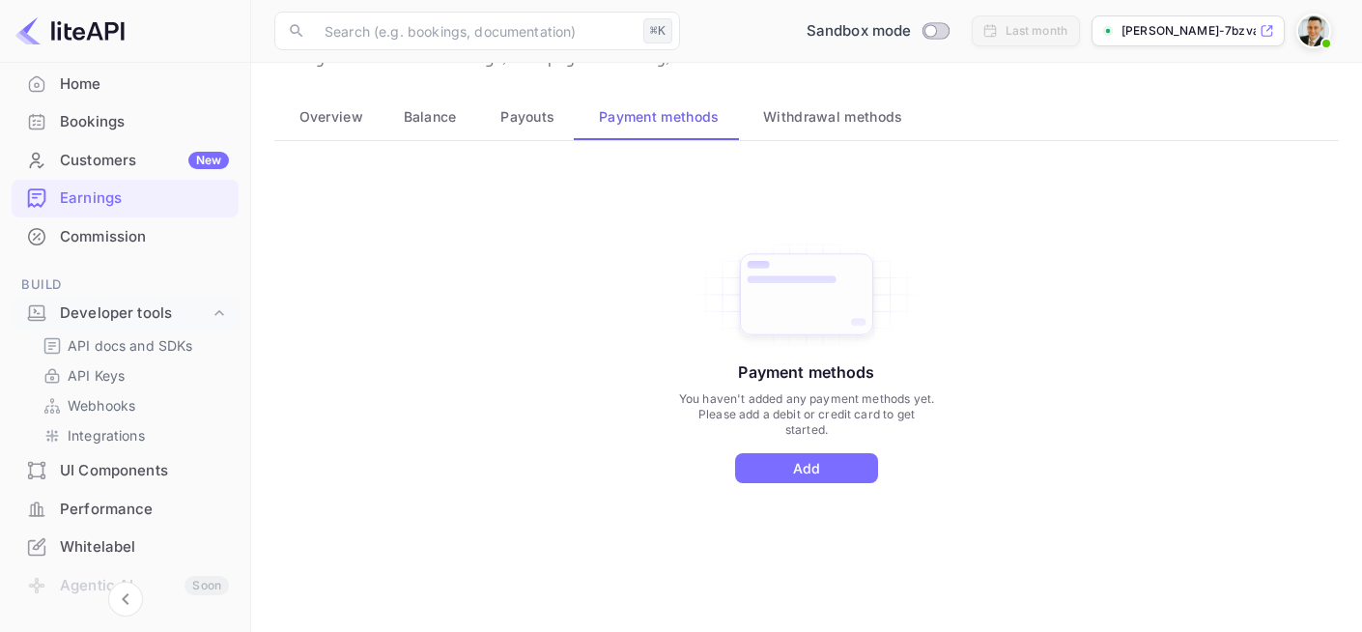
scroll to position [90, 0]
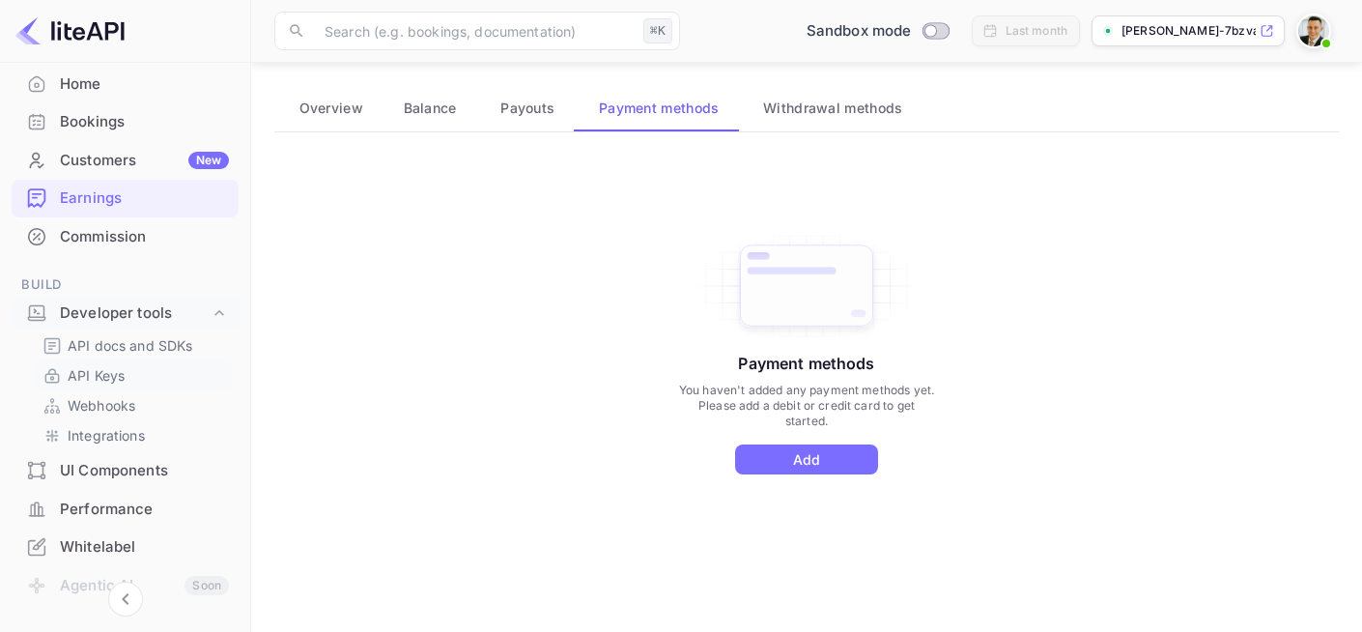
click at [122, 377] on p "API Keys" at bounding box center [96, 375] width 57 height 20
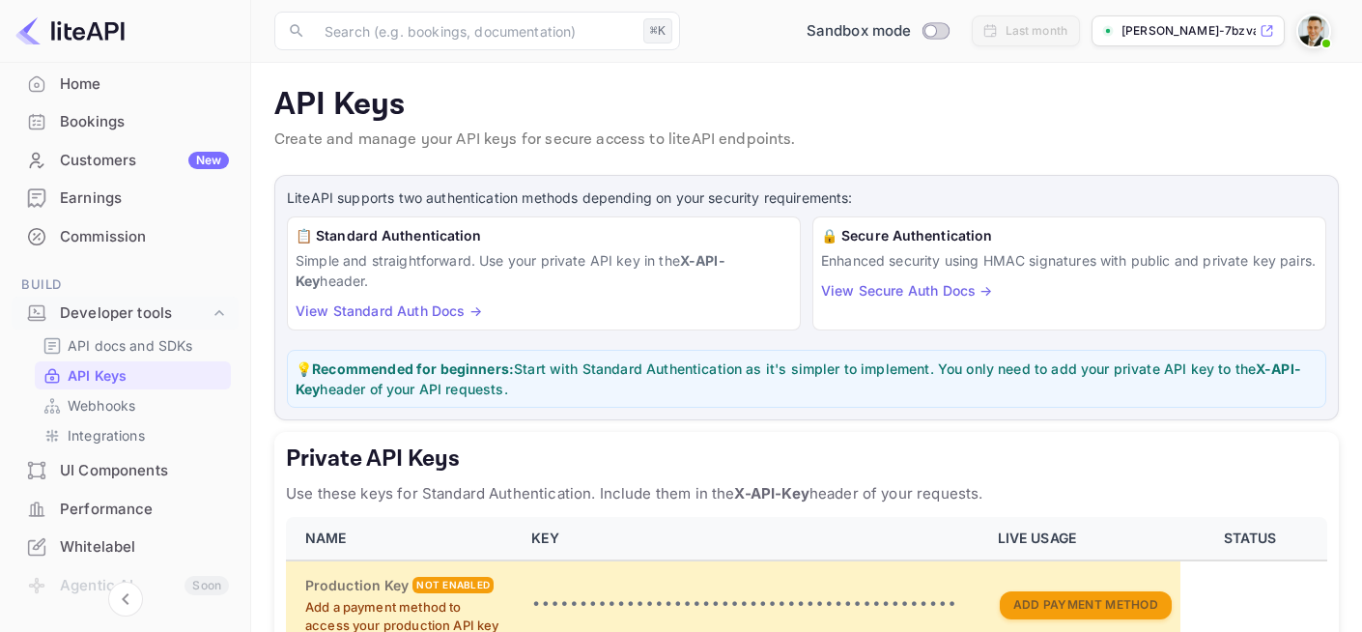
click at [412, 312] on link "View Standard Auth Docs →" at bounding box center [389, 310] width 186 height 16
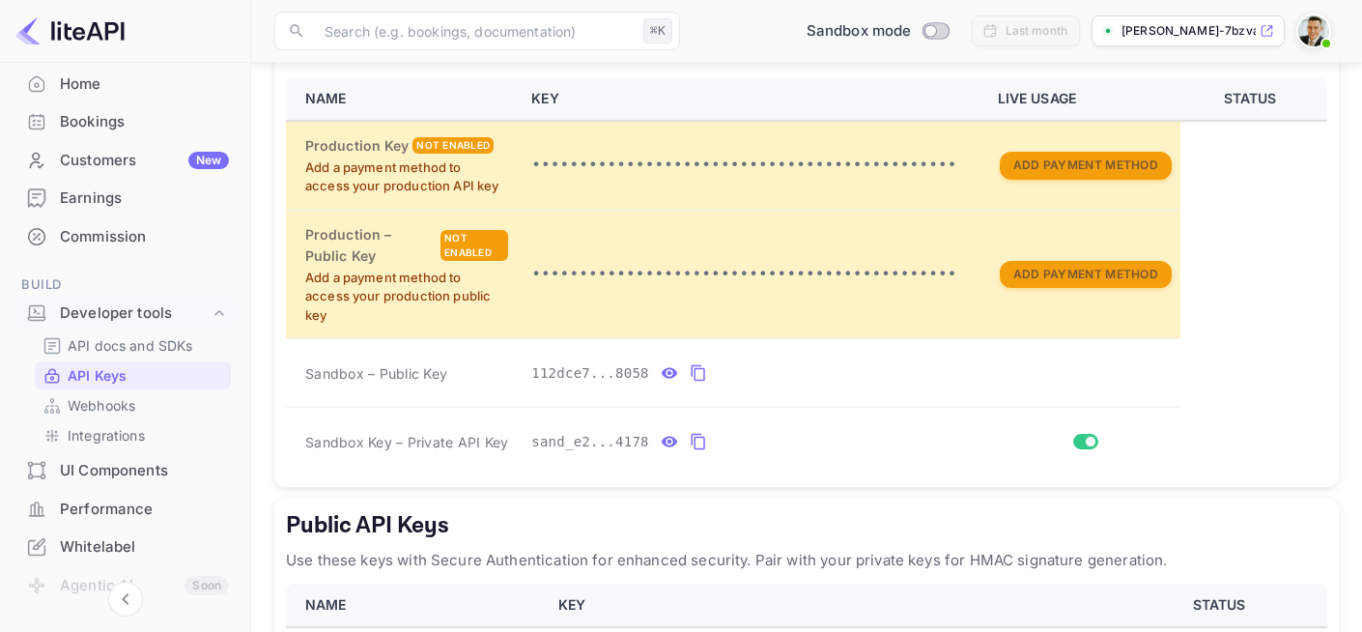
scroll to position [436, 0]
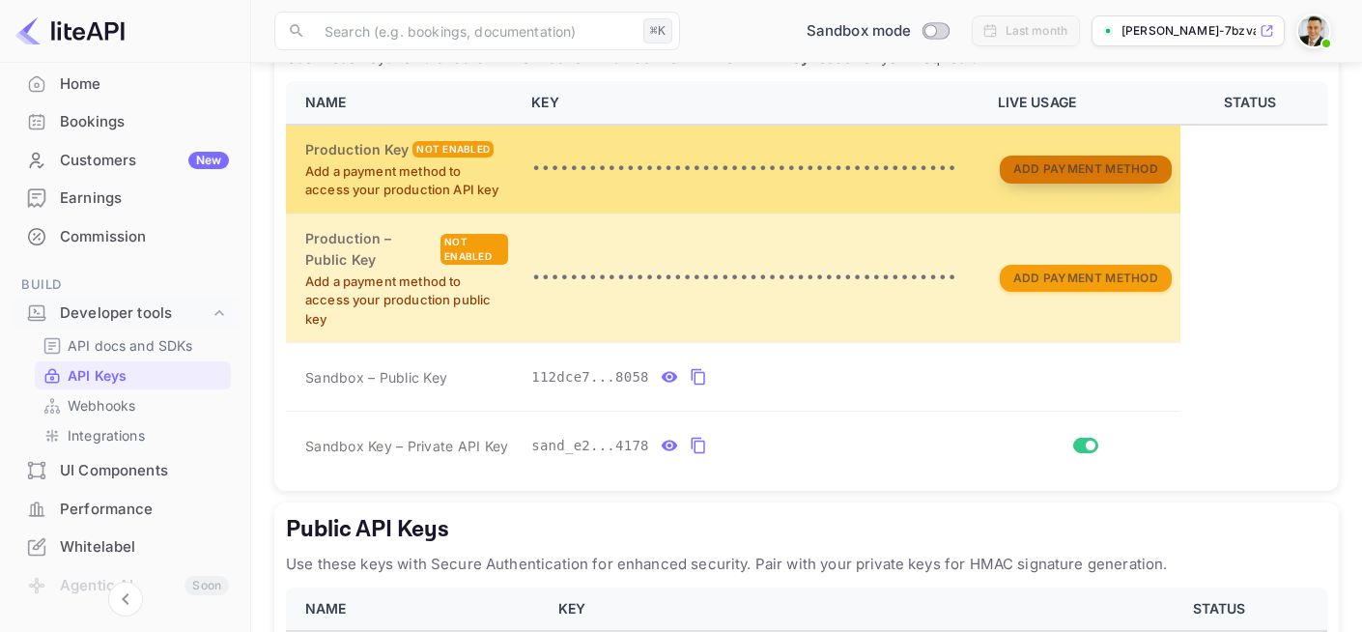
click at [1031, 174] on button "Add Payment Method" at bounding box center [1086, 170] width 172 height 28
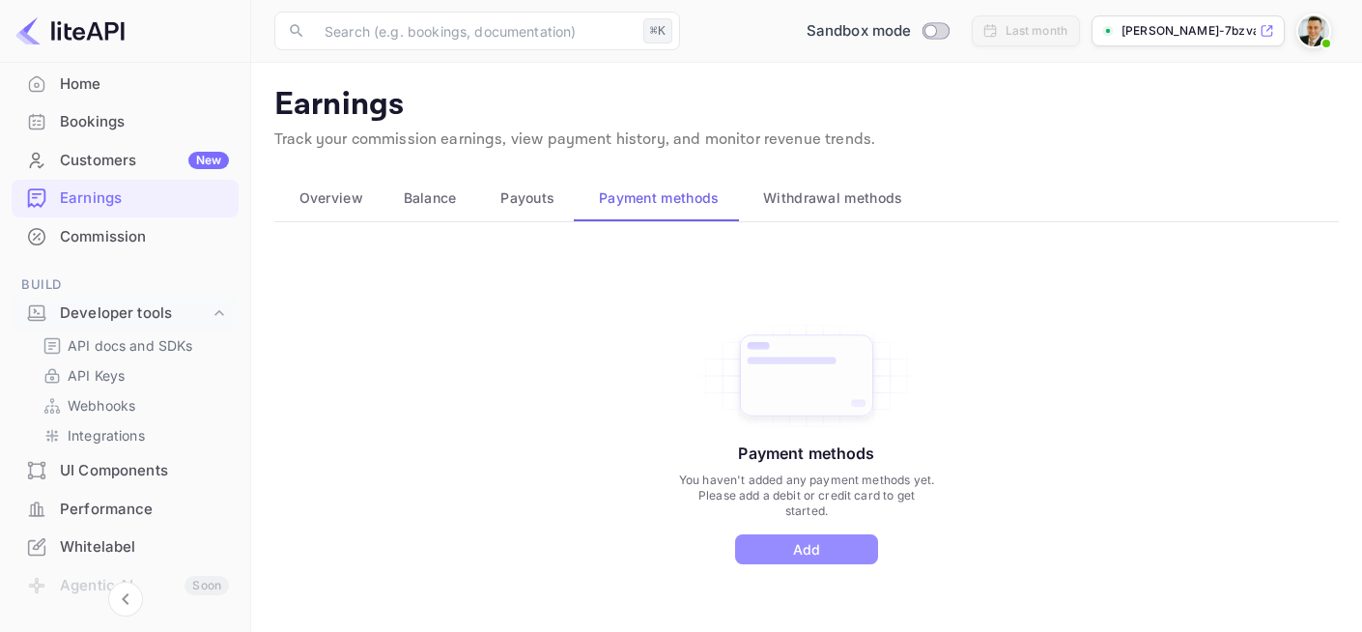
click at [812, 556] on button "Add" at bounding box center [806, 549] width 143 height 30
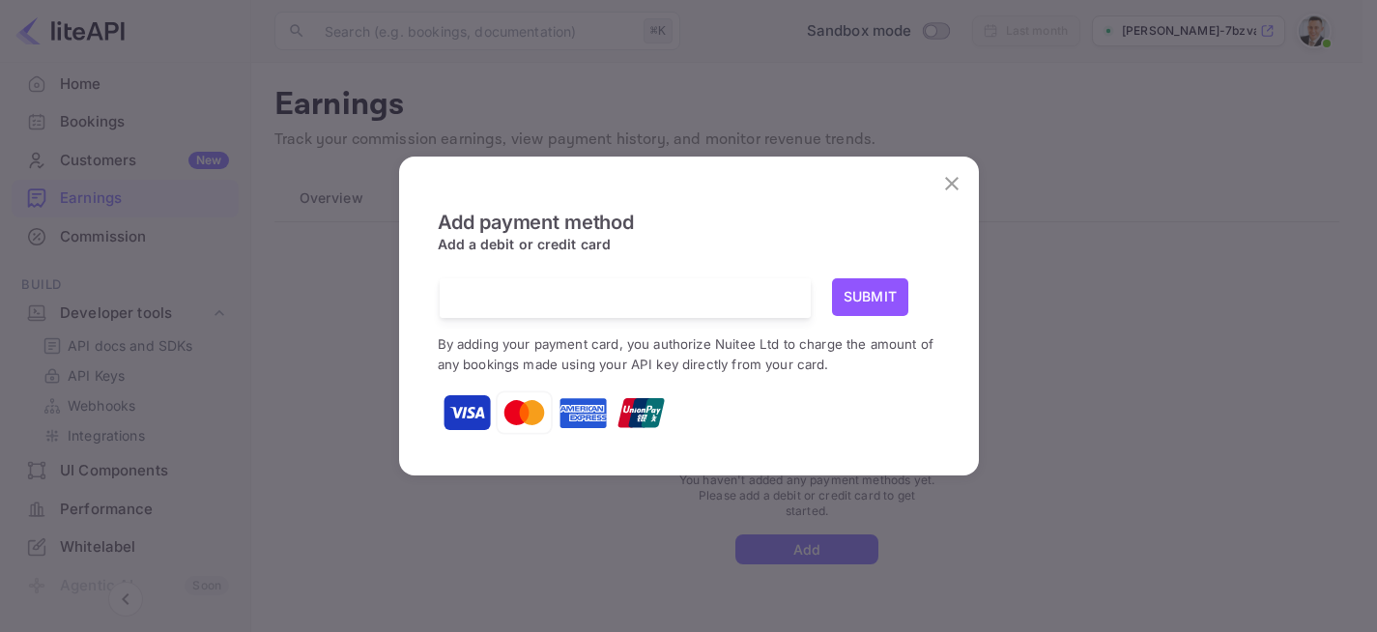
click at [853, 299] on button "Submit" at bounding box center [870, 297] width 77 height 38
click at [869, 295] on button "Submit" at bounding box center [870, 297] width 77 height 38
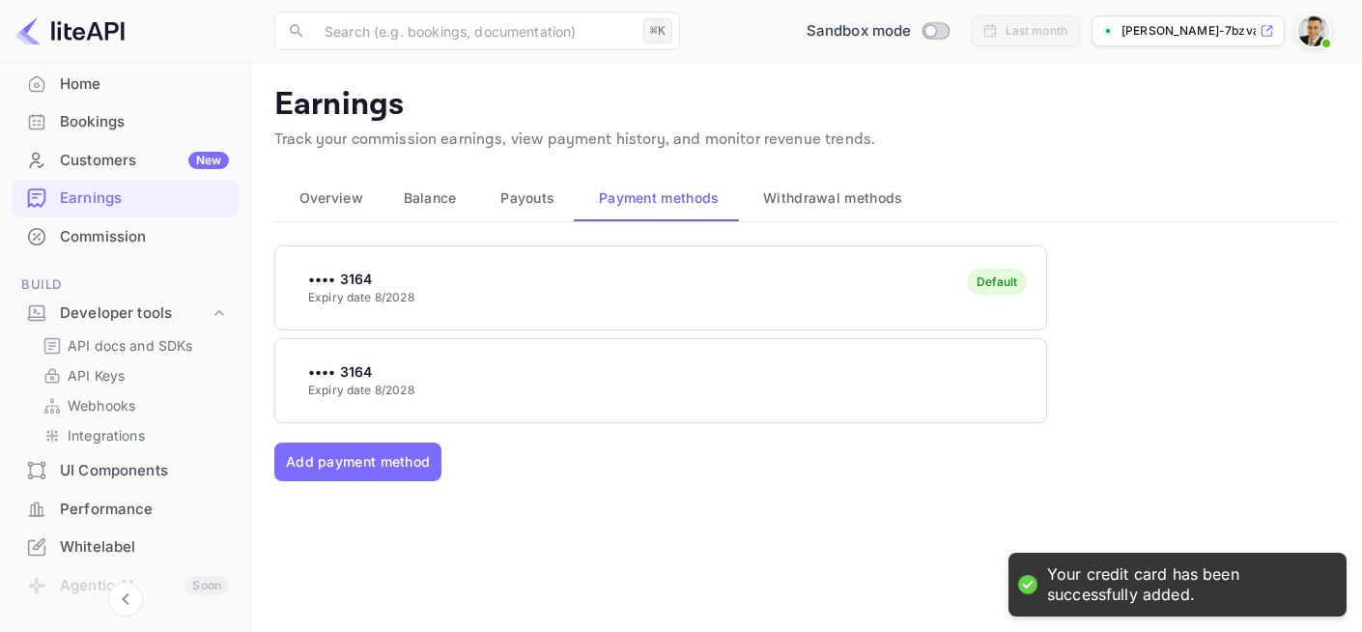
click at [723, 516] on div "•••• 3164 Expiry date 8/2028 Default •••• 3164 Expiry date 8/2028 Add payment m…" at bounding box center [806, 462] width 1065 height 435
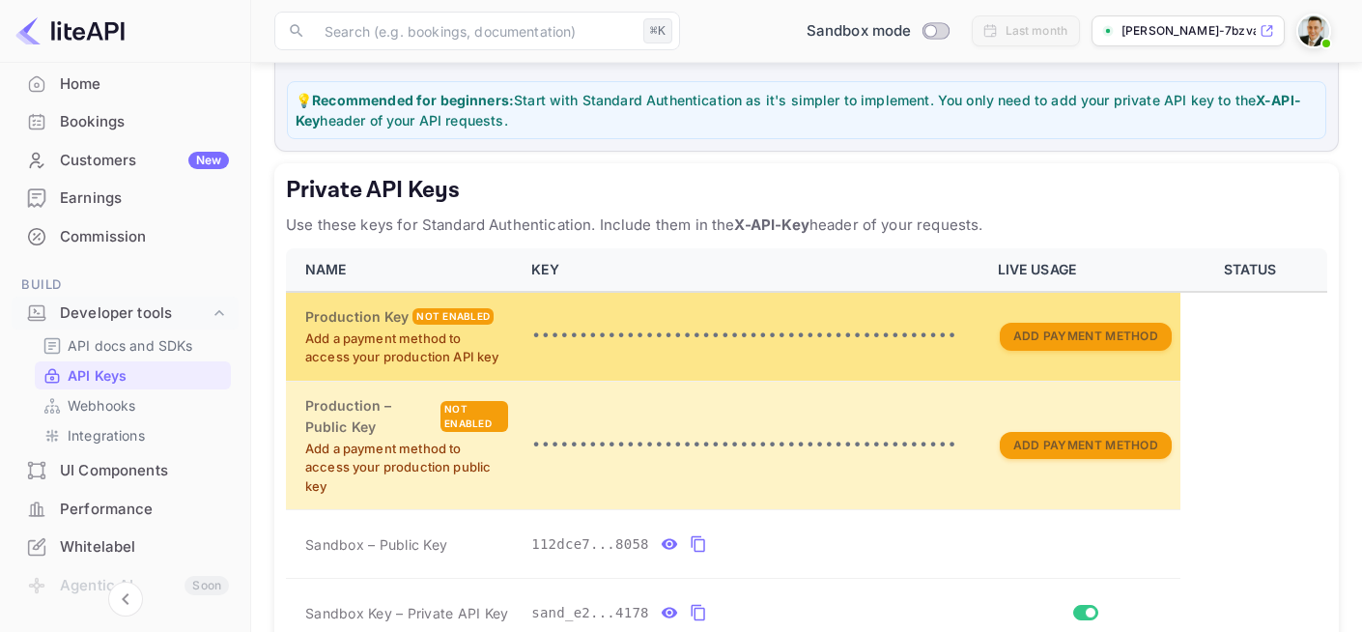
scroll to position [286, 0]
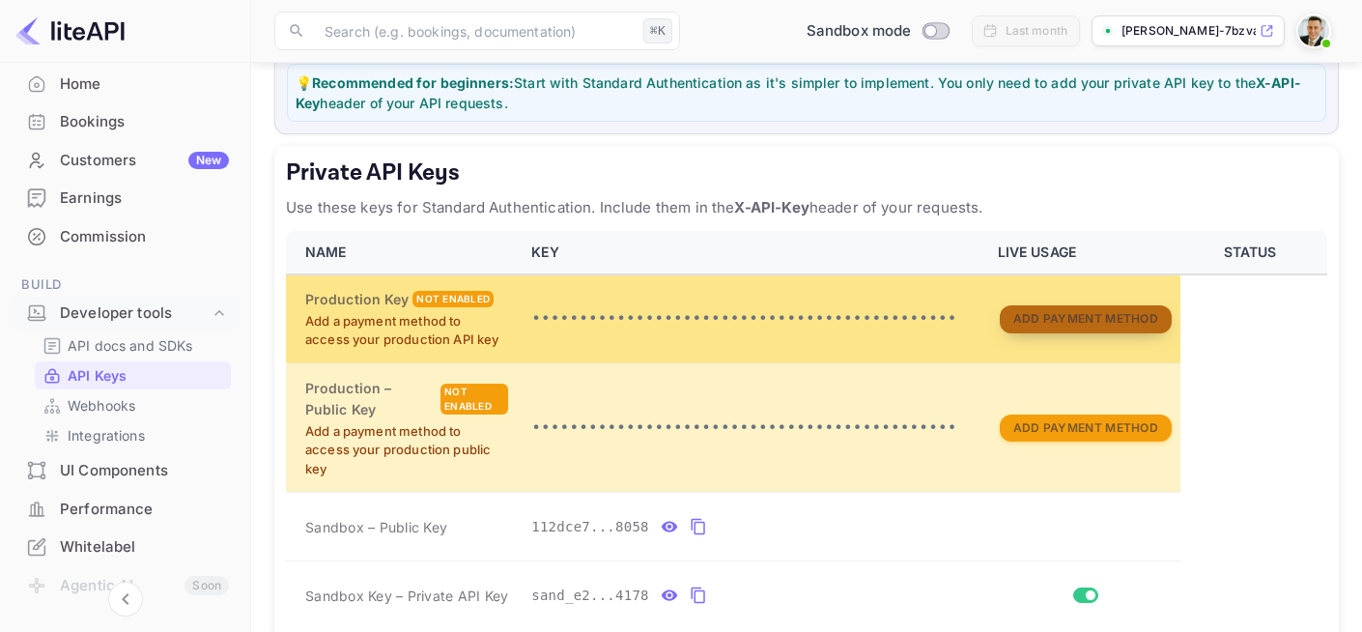
click at [1053, 317] on button "Add Payment Method" at bounding box center [1086, 319] width 172 height 28
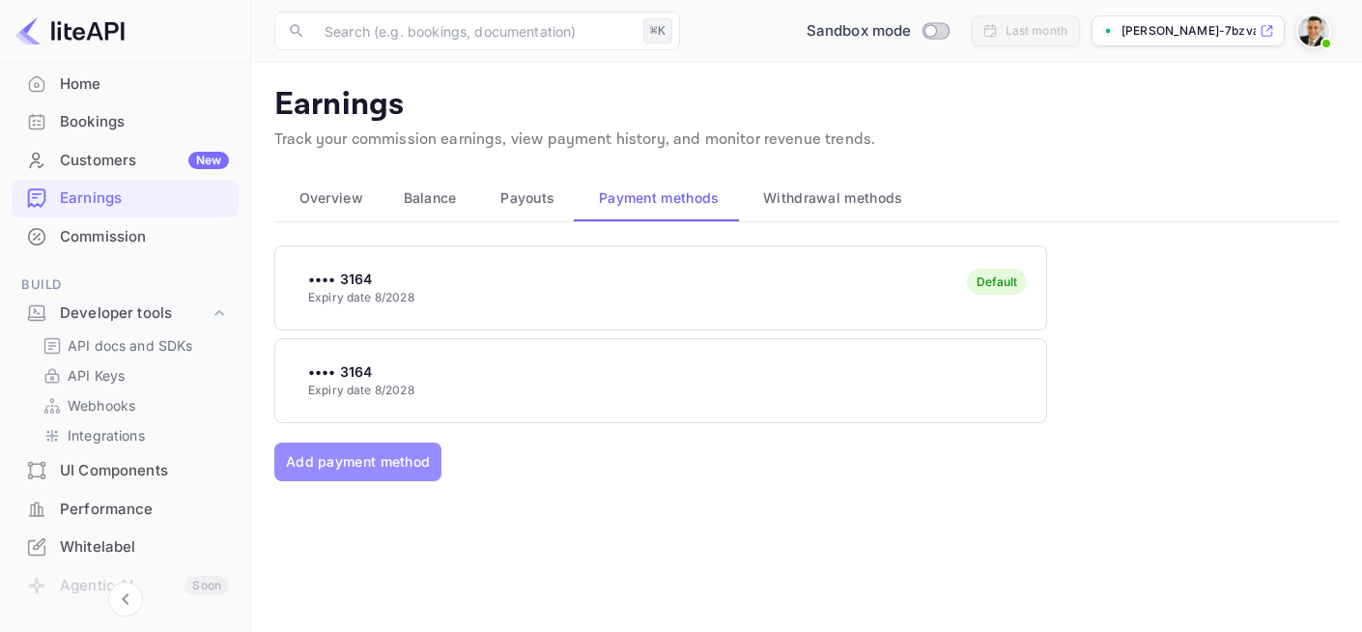
click at [343, 463] on button "Add payment method" at bounding box center [357, 461] width 167 height 39
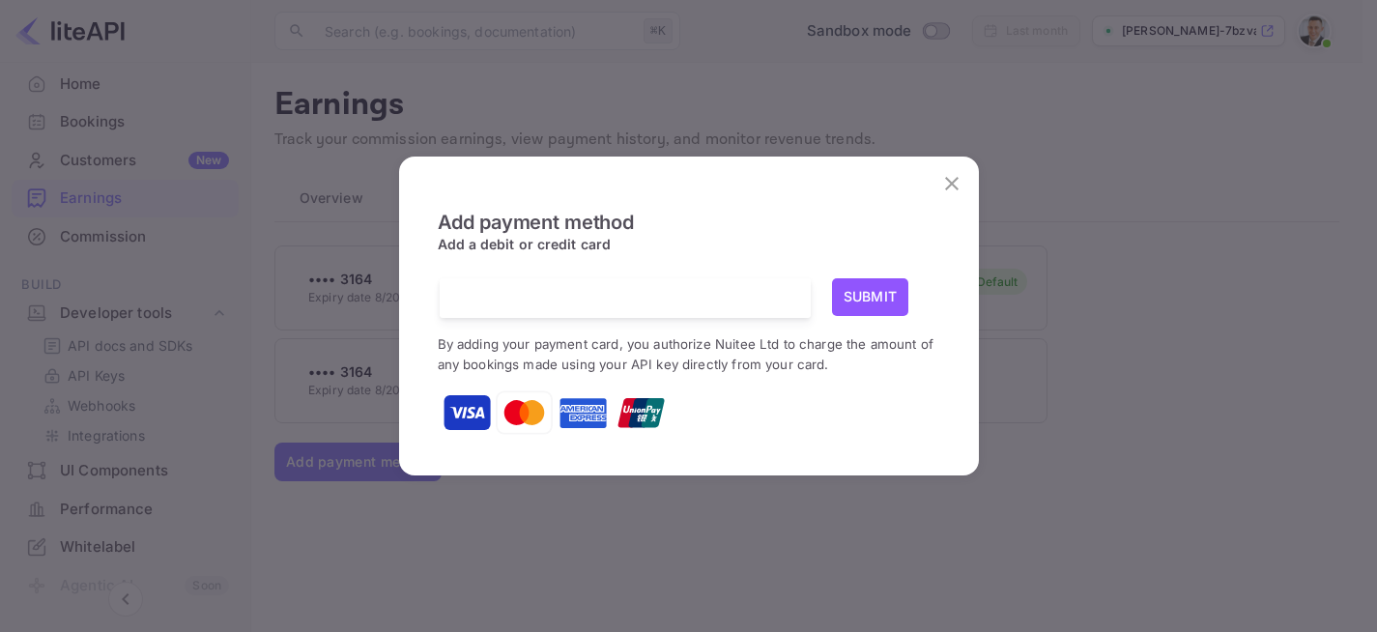
click at [951, 181] on icon "close" at bounding box center [952, 184] width 14 height 14
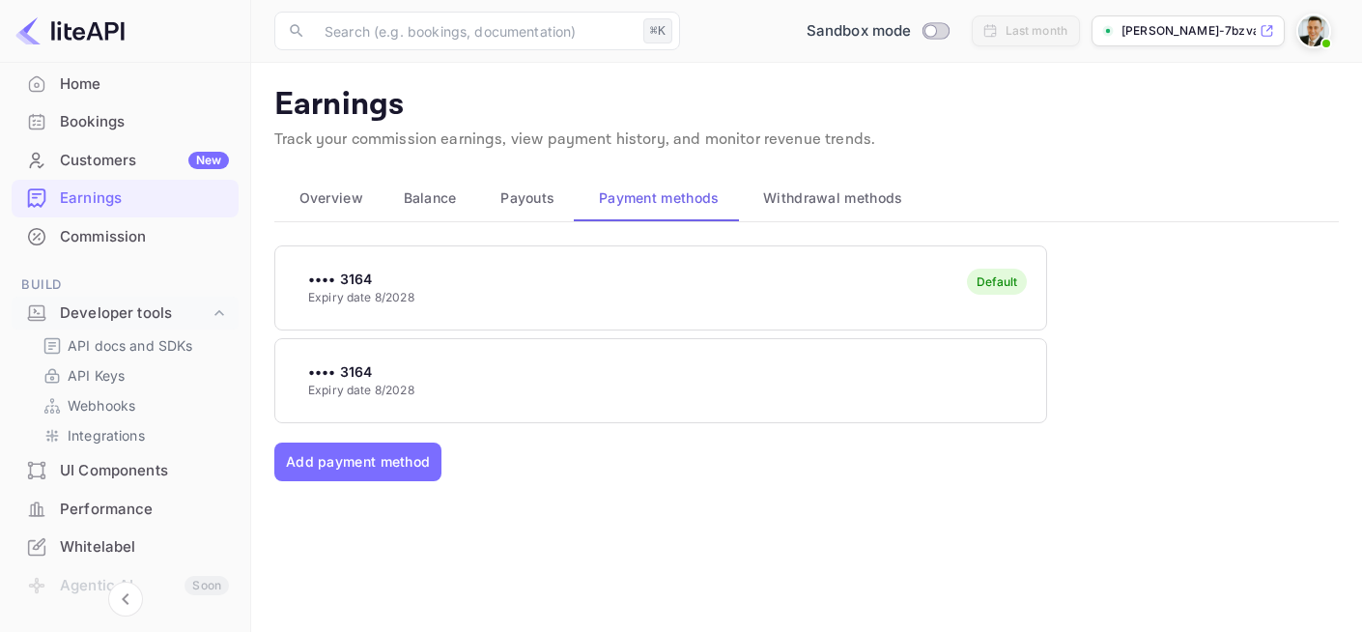
click at [399, 289] on p "Expiry date 8/2028" at bounding box center [361, 297] width 106 height 17
click at [526, 196] on span "Payouts" at bounding box center [527, 197] width 54 height 23
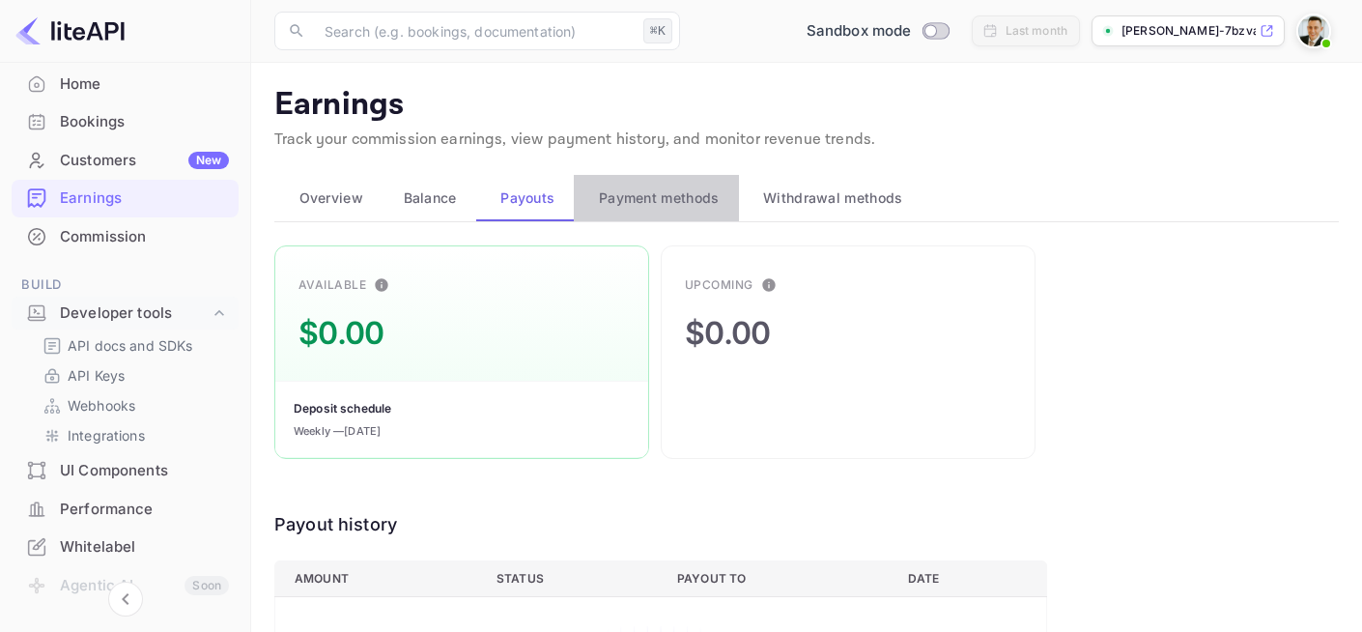
click at [629, 197] on span "Payment methods" at bounding box center [659, 197] width 121 height 23
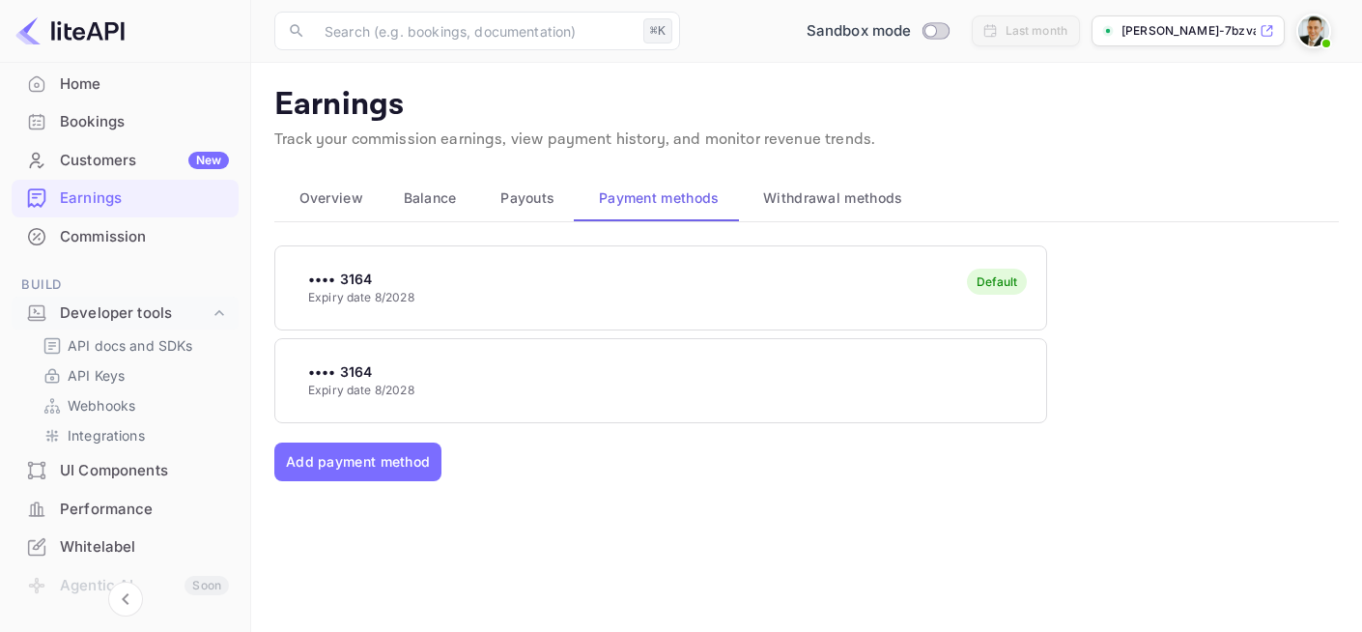
click at [437, 201] on span "Balance" at bounding box center [430, 197] width 53 height 23
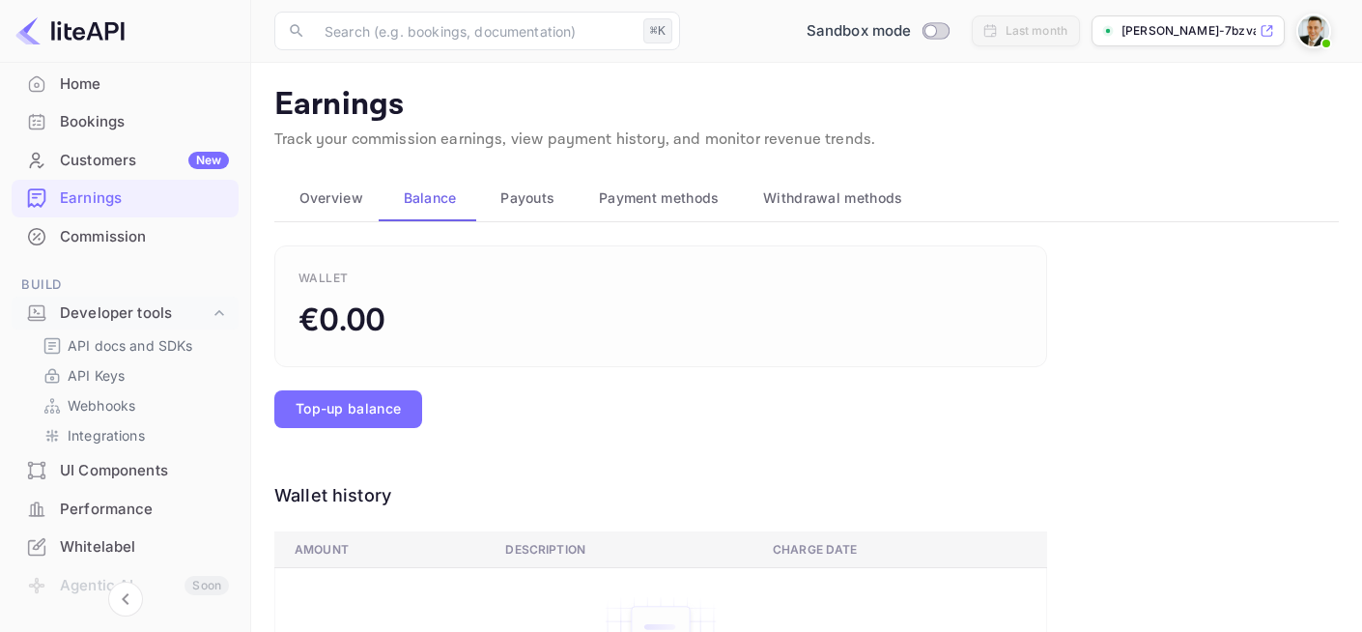
click at [315, 196] on span "Overview" at bounding box center [331, 197] width 64 height 23
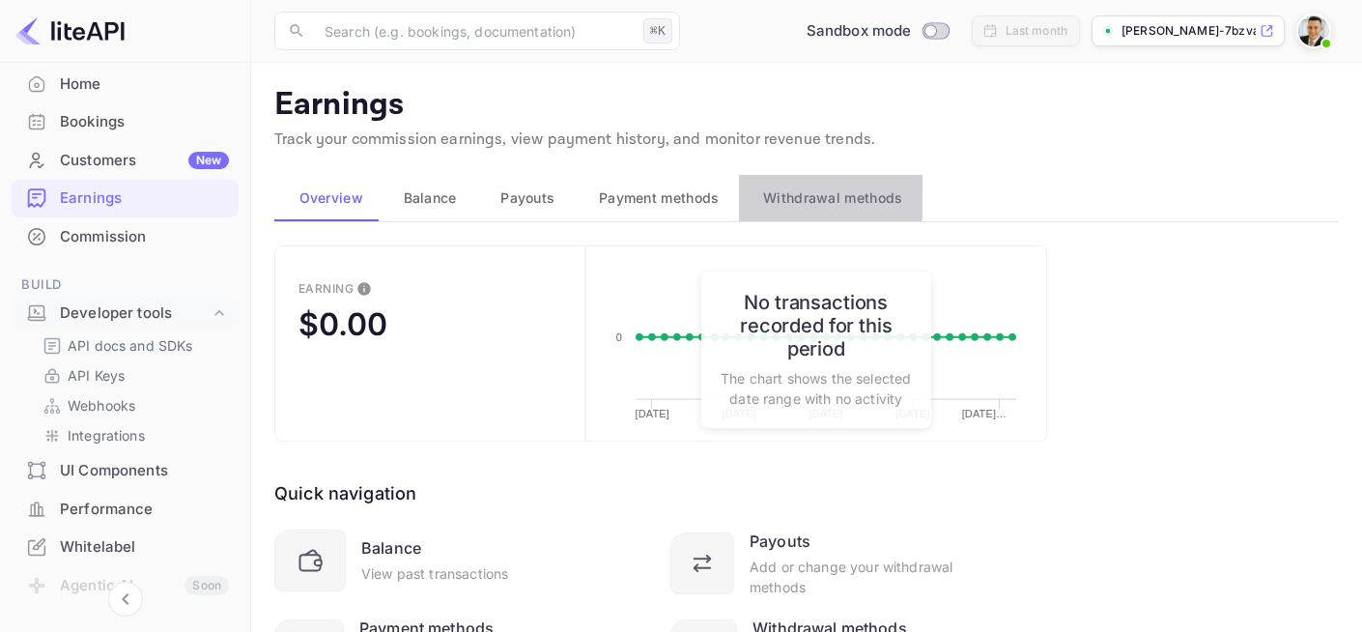
click at [784, 194] on span "Withdrawal methods" at bounding box center [832, 197] width 139 height 23
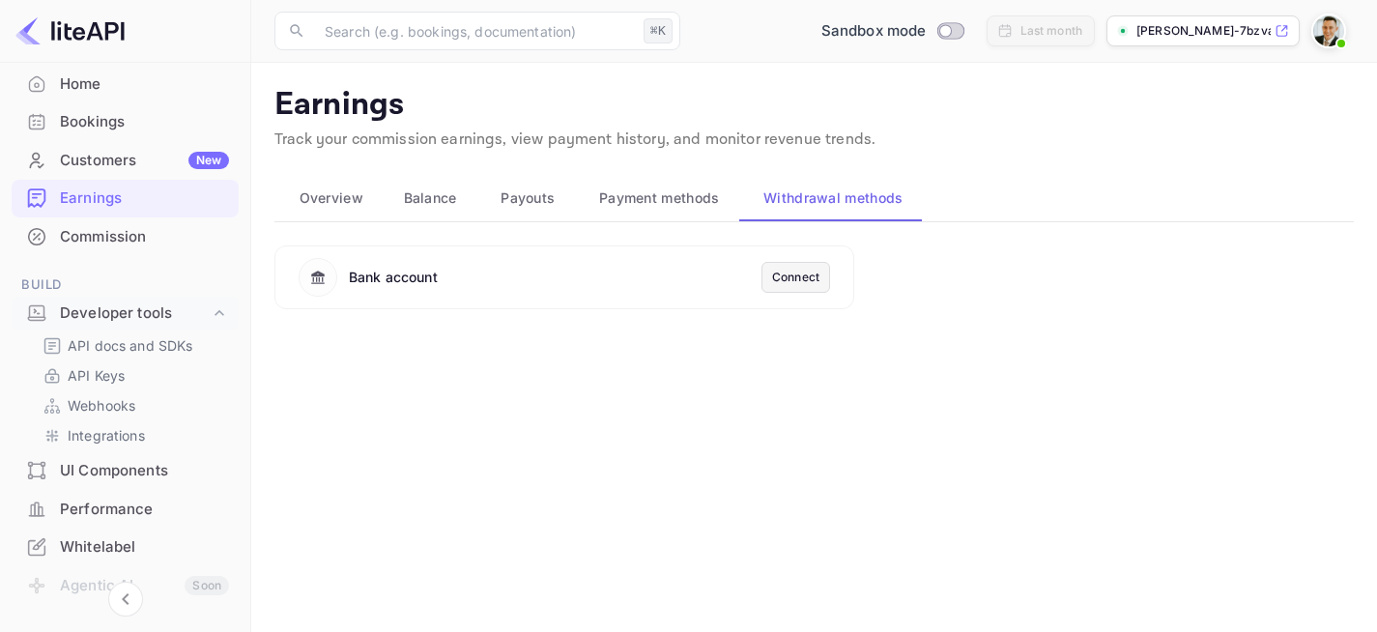
click at [103, 157] on div "Customers New" at bounding box center [144, 161] width 169 height 22
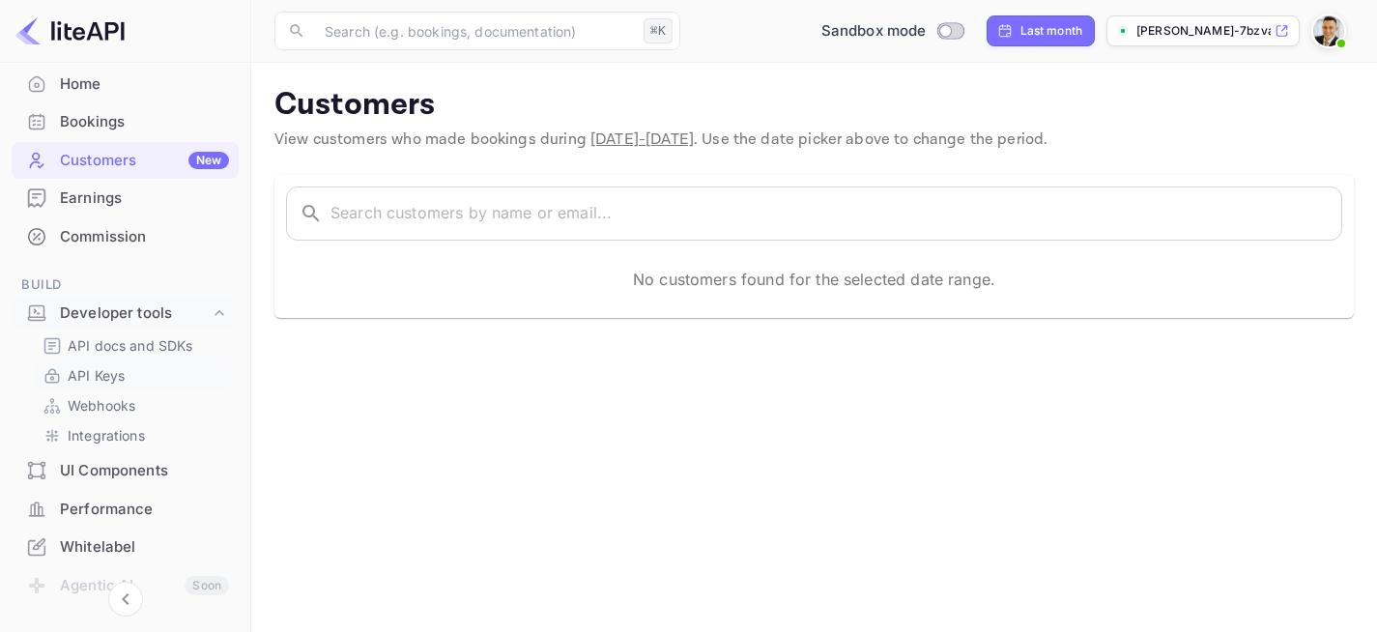
click at [97, 374] on p "API Keys" at bounding box center [96, 375] width 57 height 20
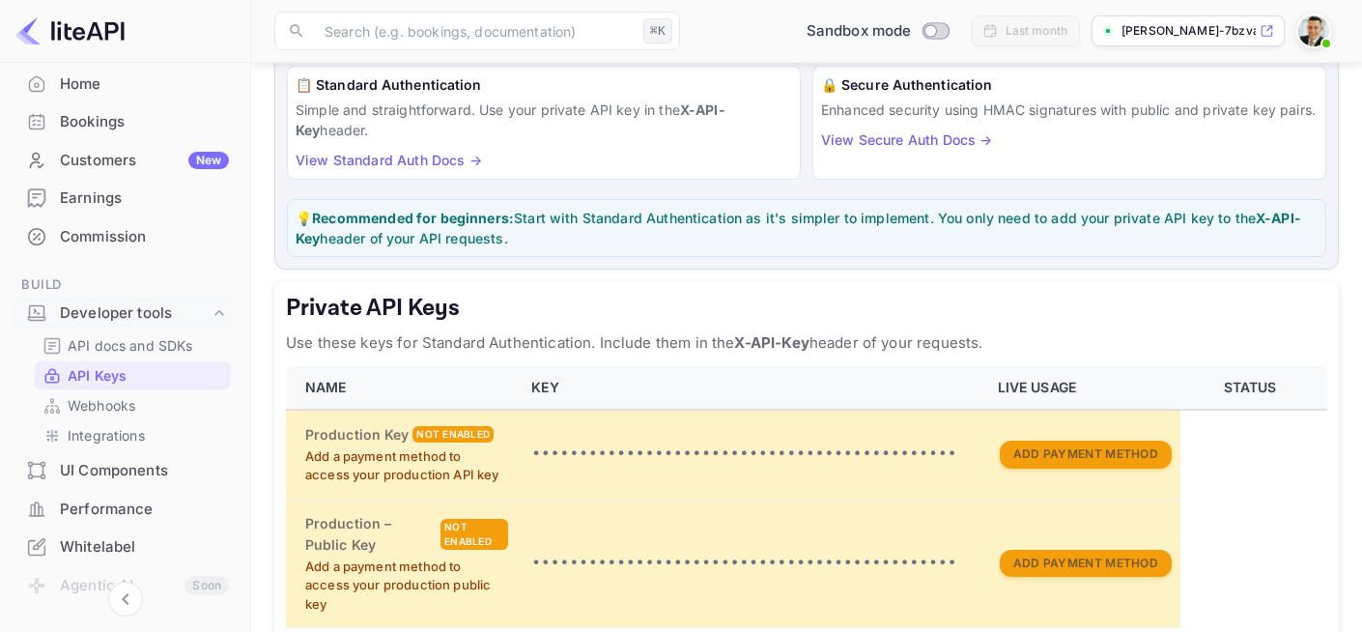
scroll to position [152, 0]
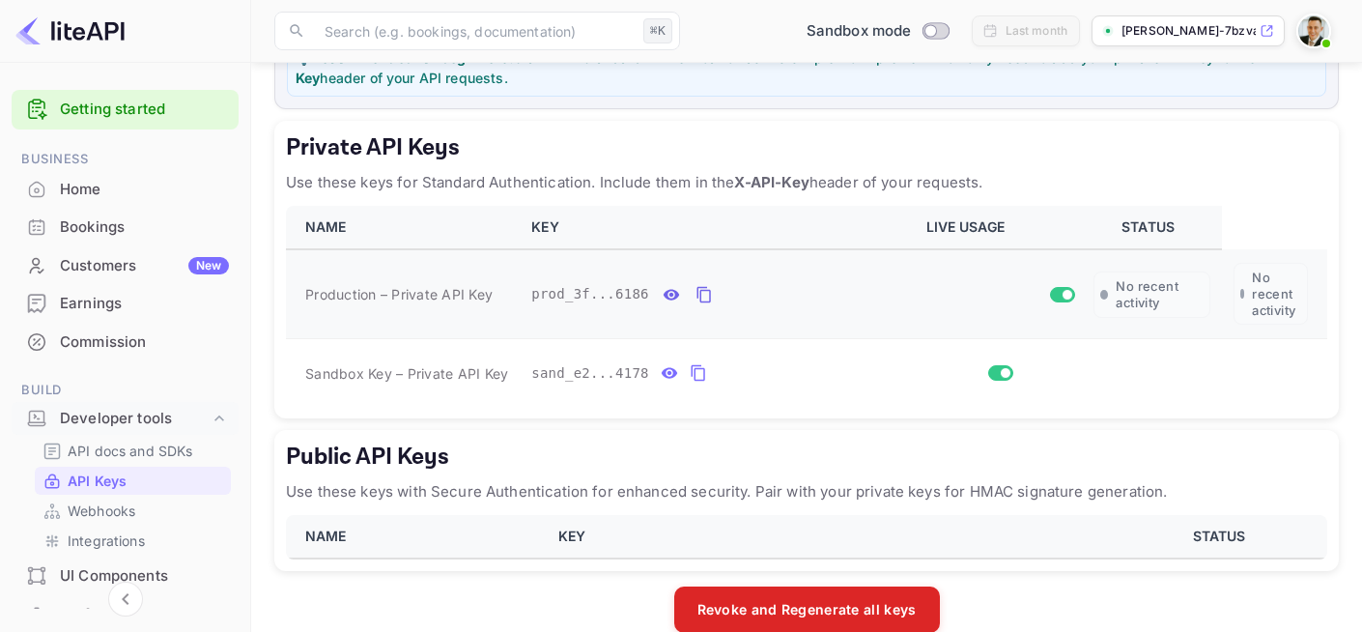
scroll to position [343, 0]
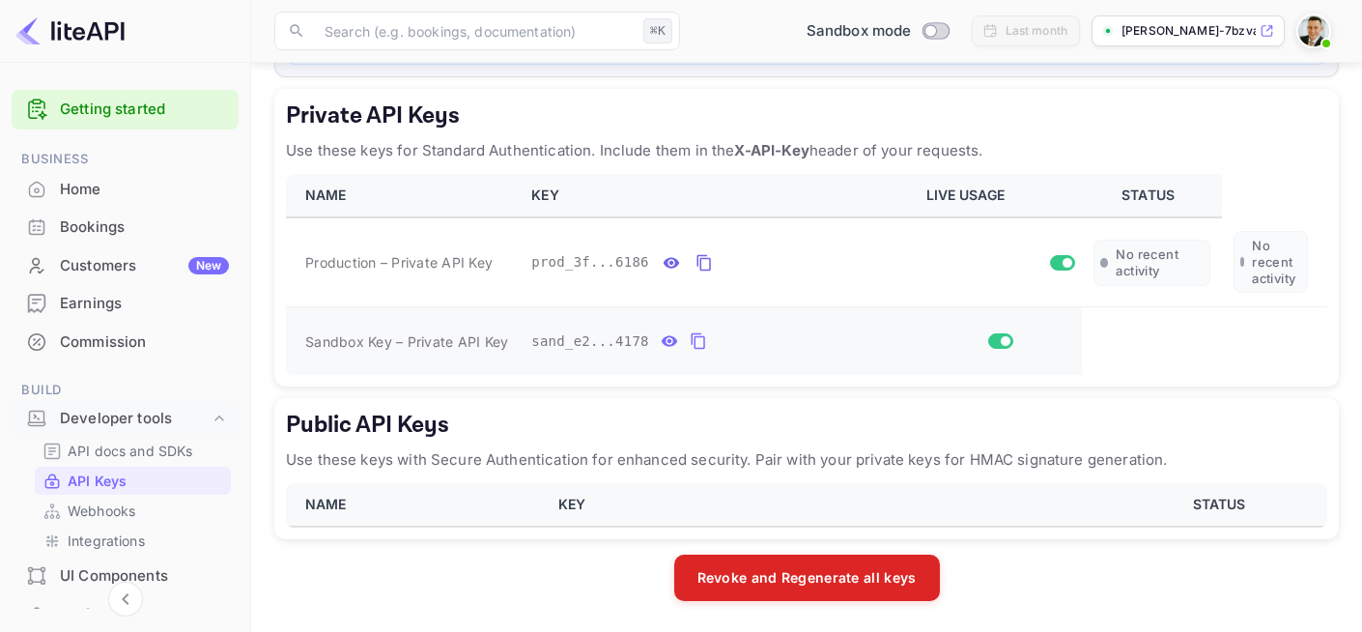
click at [700, 335] on icon "private api keys table" at bounding box center [698, 340] width 17 height 23
click at [694, 340] on icon "private api keys table" at bounding box center [698, 341] width 14 height 16
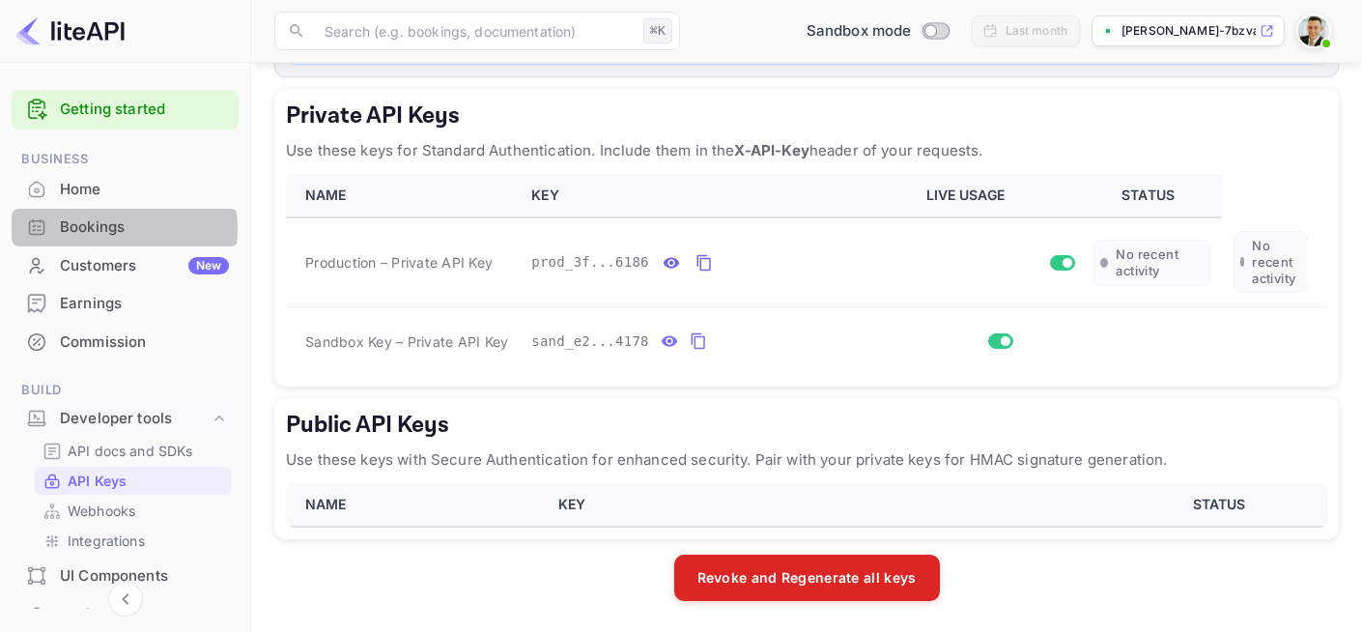
click at [96, 228] on div "Bookings" at bounding box center [144, 227] width 169 height 22
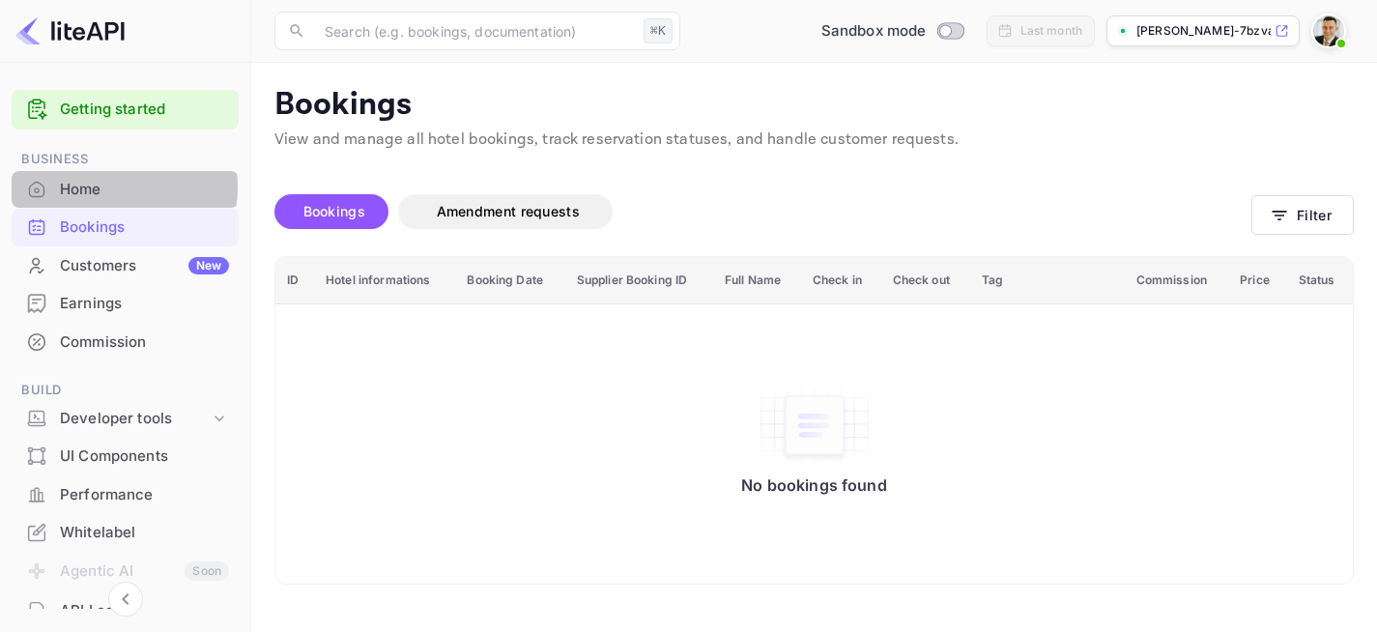
click at [115, 187] on div "Home" at bounding box center [144, 190] width 169 height 22
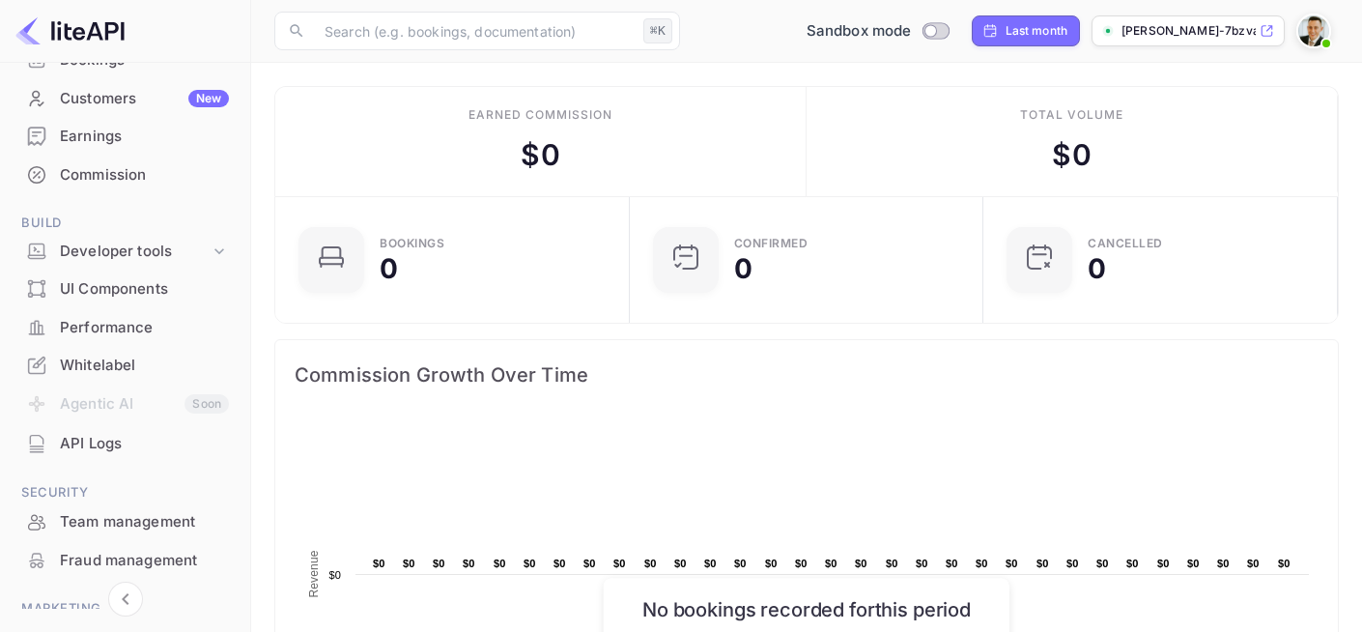
scroll to position [143, 0]
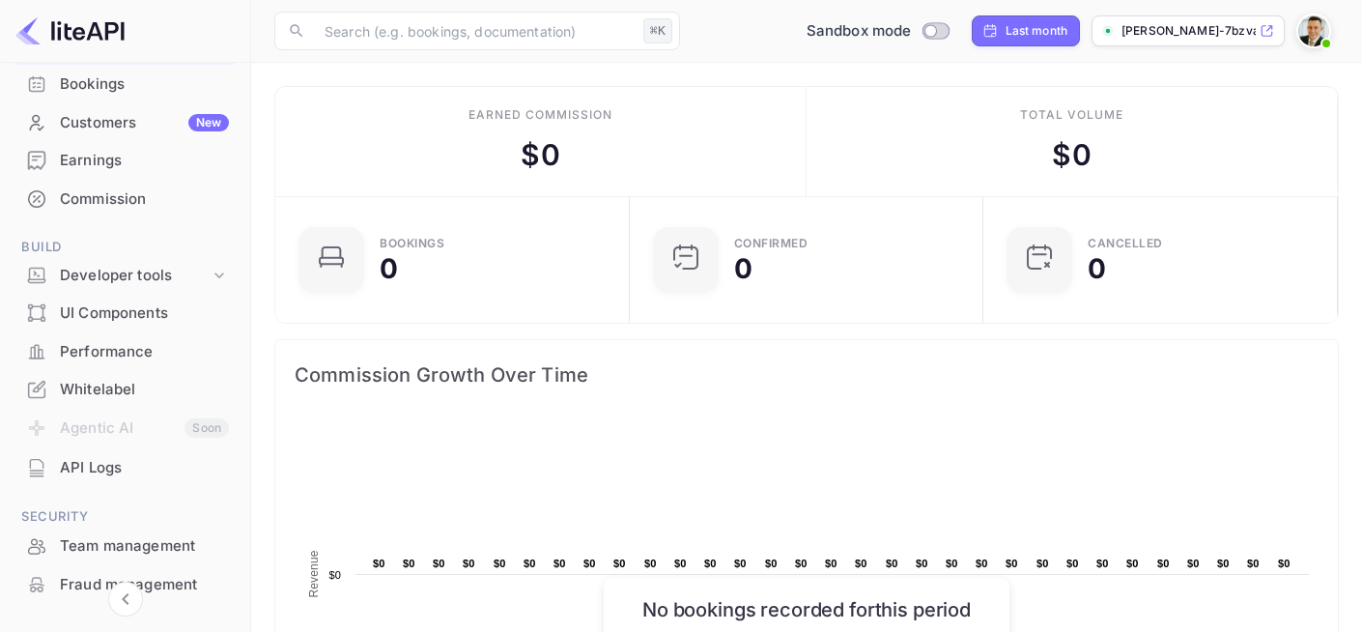
click at [102, 384] on div "Whitelabel" at bounding box center [144, 390] width 169 height 22
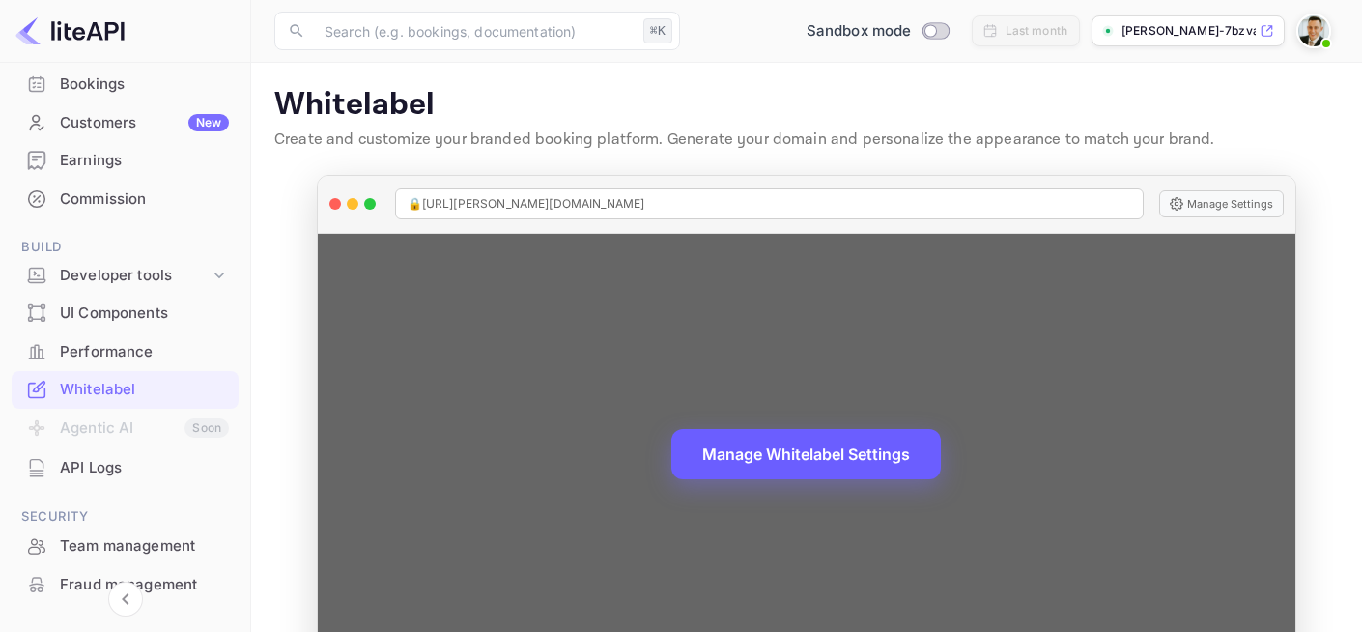
click at [824, 460] on button "Manage Whitelabel Settings" at bounding box center [806, 454] width 270 height 50
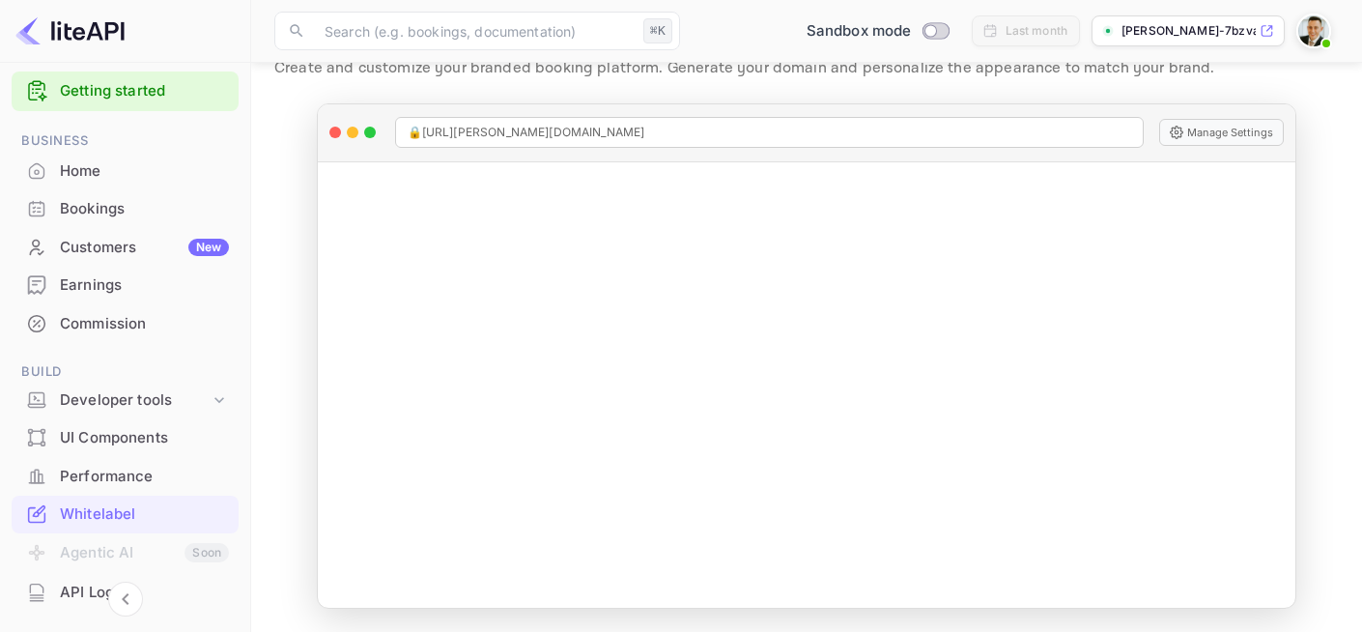
scroll to position [107, 0]
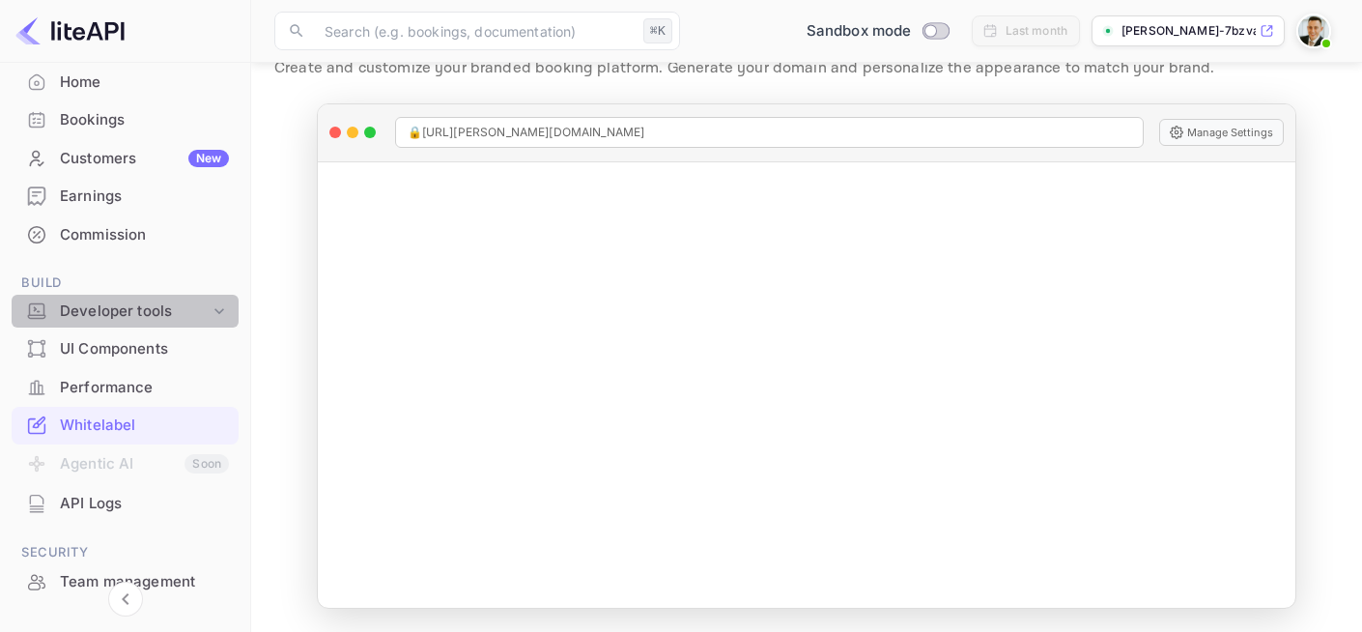
click at [202, 307] on div "Developer tools" at bounding box center [135, 311] width 150 height 22
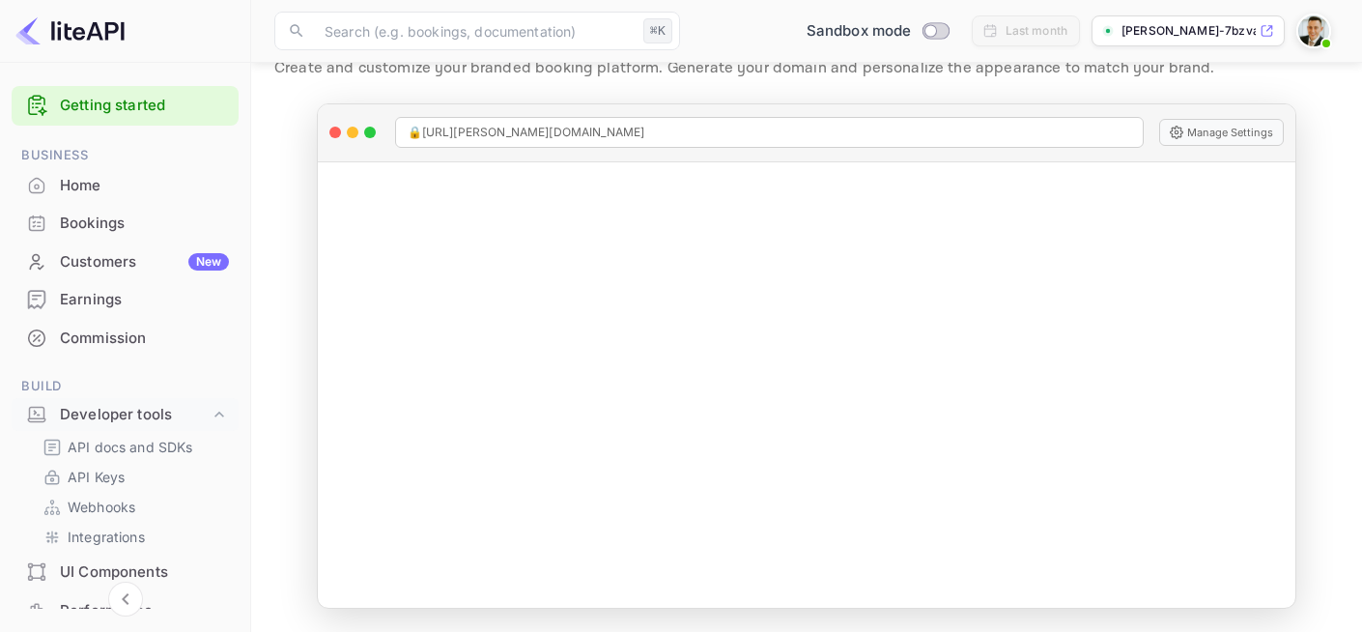
scroll to position [0, 0]
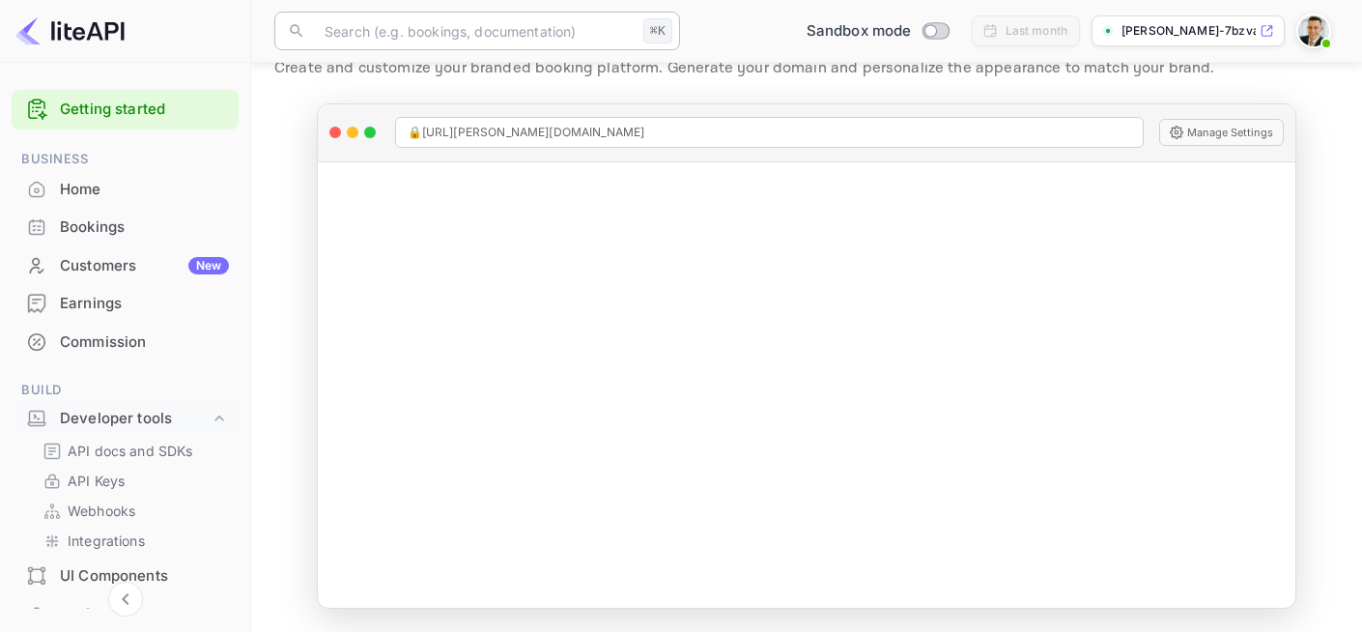
click at [439, 39] on input "text" at bounding box center [474, 31] width 323 height 39
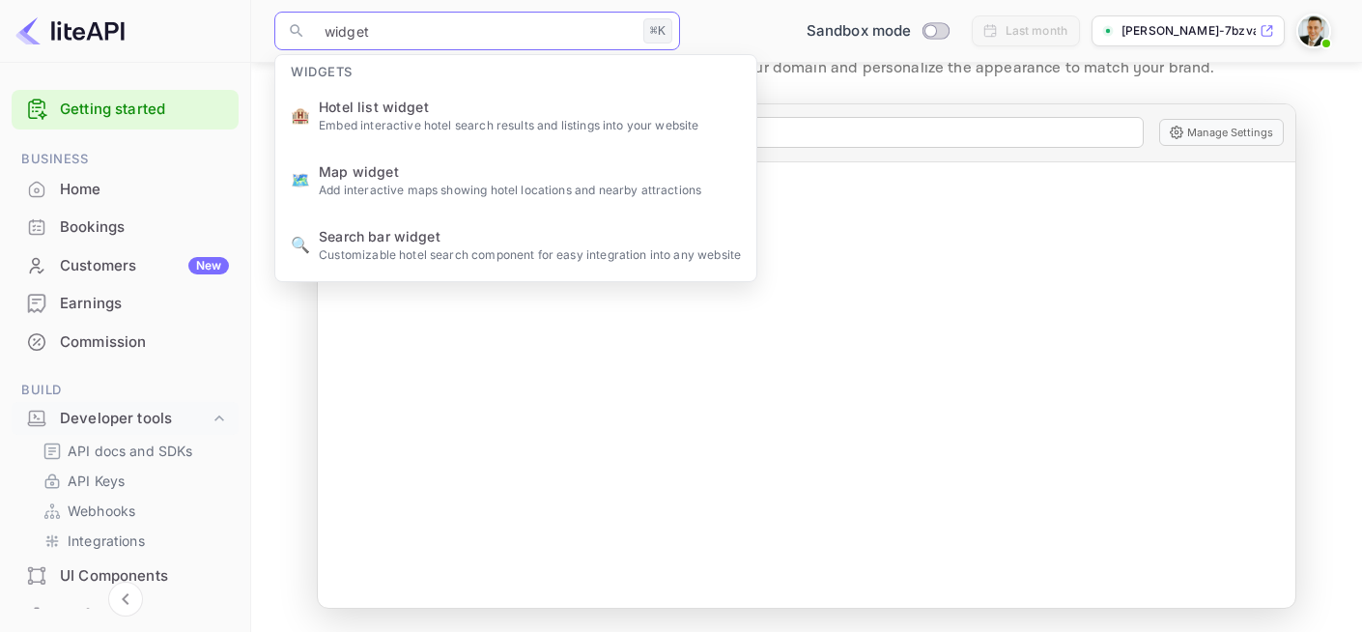
type input "widgets"
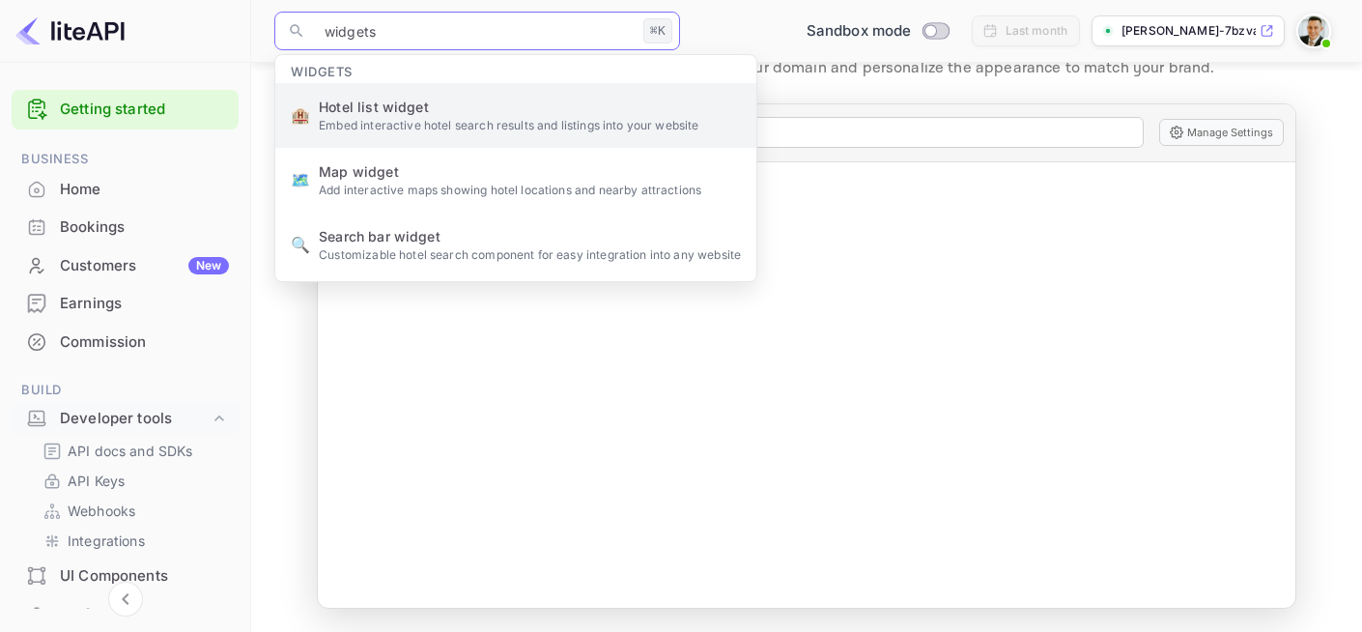
click at [0, 0] on body "Getting started Business Home Bookings Customers New Earnings Commission Build …" at bounding box center [681, 280] width 1362 height 703
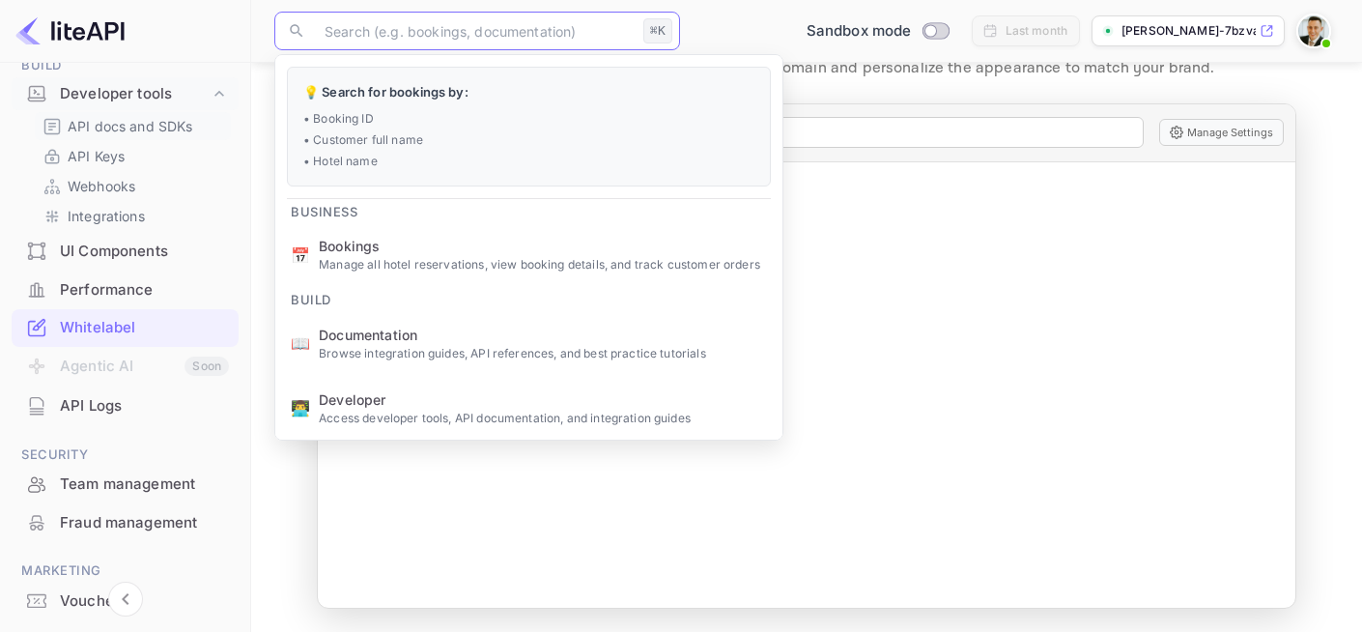
scroll to position [419, 0]
